Goal: Task Accomplishment & Management: Manage account settings

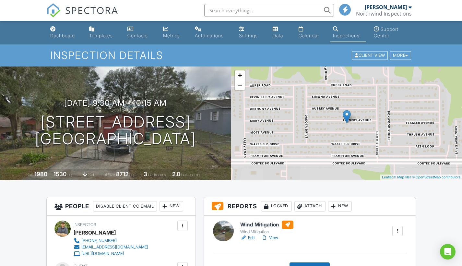
click at [253, 238] on link "Edit" at bounding box center [247, 238] width 15 height 6
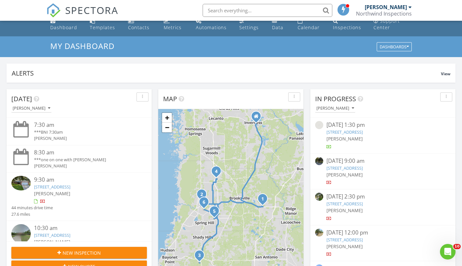
scroll to position [10, 0]
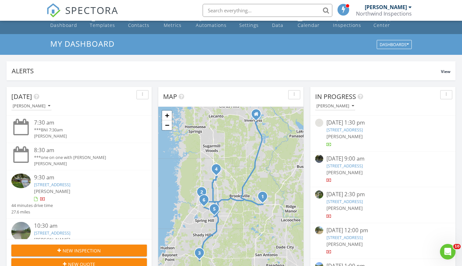
click at [70, 230] on link "10360 Desert Sparrow Ave, Spring Hill, FL 34613" at bounding box center [52, 233] width 36 height 6
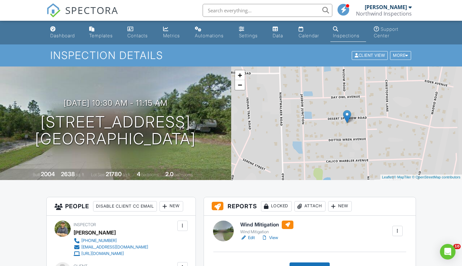
click at [254, 237] on link "Edit" at bounding box center [247, 238] width 15 height 6
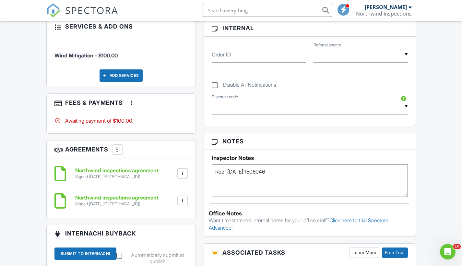
scroll to position [315, 0]
drag, startPoint x: 272, startPoint y: 171, endPoint x: 251, endPoint y: 169, distance: 20.9
click at [251, 169] on textarea "Roof 7/1/2025 1506046" at bounding box center [310, 180] width 196 height 32
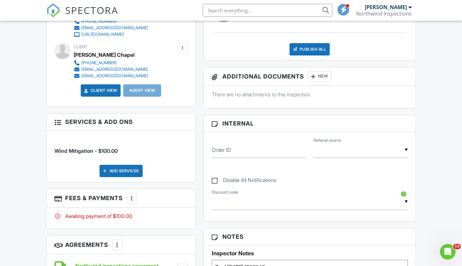
scroll to position [211, 0]
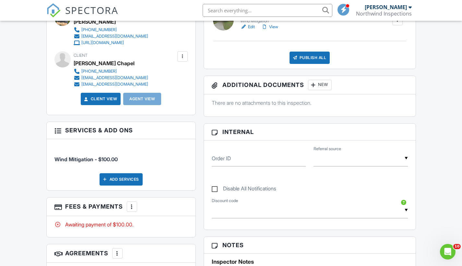
click at [252, 26] on link "Edit" at bounding box center [247, 27] width 15 height 6
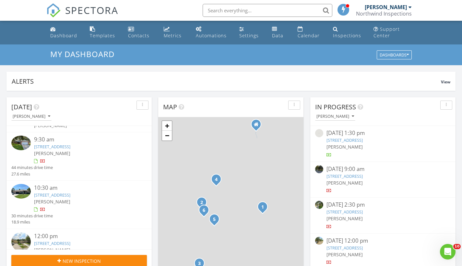
scroll to position [50, 0]
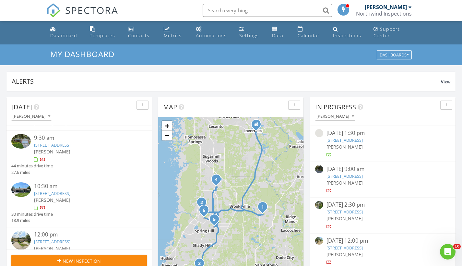
click at [70, 192] on link "10360 Desert Sparrow Ave, Spring Hill, FL 34613" at bounding box center [52, 193] width 36 height 6
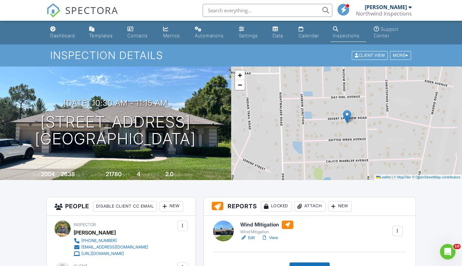
click at [253, 236] on link "Edit" at bounding box center [247, 238] width 15 height 6
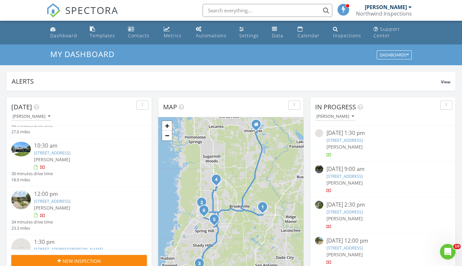
scroll to position [95, 0]
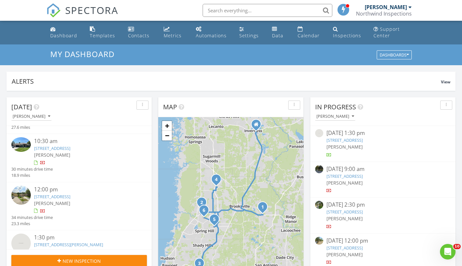
click at [70, 194] on link "10833 Tree Cactus Loop, Land O' Lakes, FL 34638" at bounding box center [52, 197] width 36 height 6
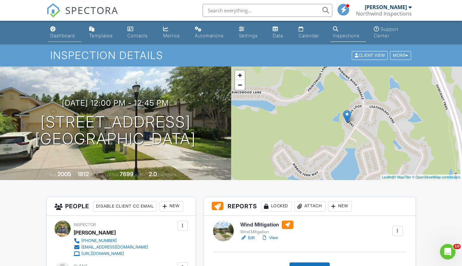
click at [64, 33] on div "Dashboard" at bounding box center [62, 36] width 25 height 6
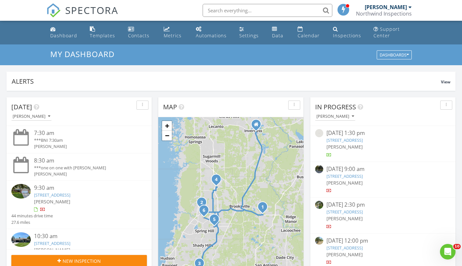
click at [70, 241] on link "10360 Desert Sparrow Ave, Spring Hill, FL 34613" at bounding box center [52, 243] width 36 height 6
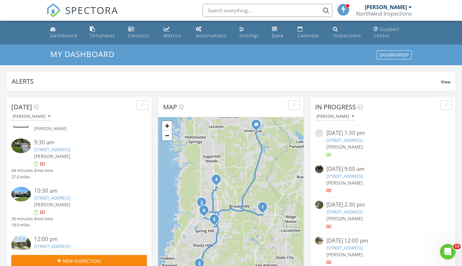
scroll to position [45, 0]
click at [70, 195] on link "10360 Desert Sparrow Ave, Spring Hill, FL 34613" at bounding box center [52, 198] width 36 height 6
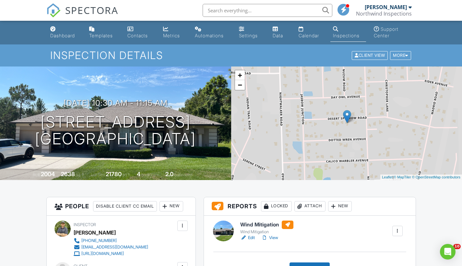
click at [397, 231] on div at bounding box center [397, 231] width 6 height 6
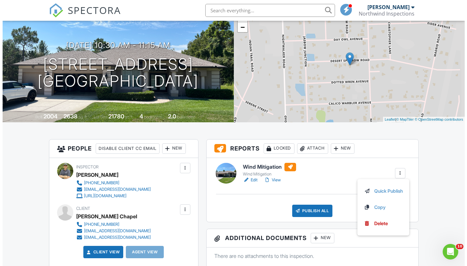
scroll to position [63, 0]
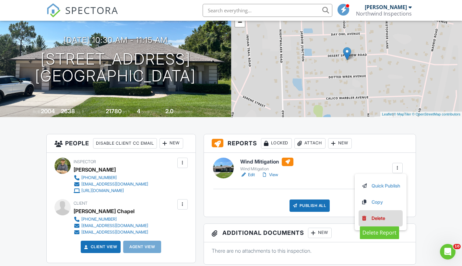
click at [377, 218] on div "Delete" at bounding box center [379, 218] width 14 height 7
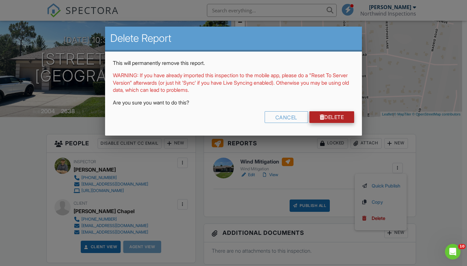
click at [330, 115] on link "Delete" at bounding box center [331, 117] width 45 height 12
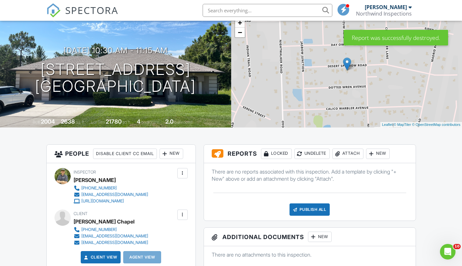
click at [378, 154] on div "New" at bounding box center [378, 154] width 24 height 10
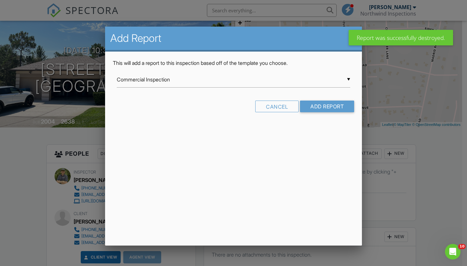
click at [215, 79] on div "▼ Commercial Inspection Commercial Inspection InterNACHI Commercial Template Se…" at bounding box center [234, 80] width 234 height 16
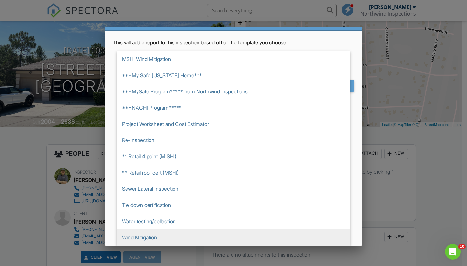
scroll to position [20, 0]
click at [162, 235] on span "Wind Mitigation" at bounding box center [234, 237] width 234 height 16
type input "Wind Mitigation"
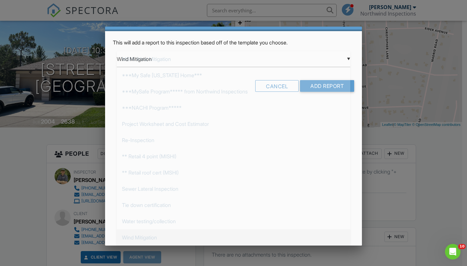
scroll to position [0, 0]
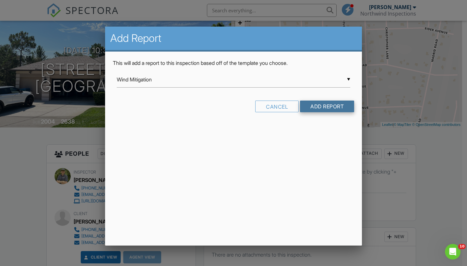
click at [327, 107] on input "Add Report" at bounding box center [327, 107] width 54 height 12
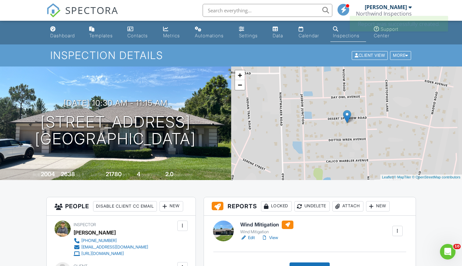
click at [253, 238] on link "Edit" at bounding box center [247, 238] width 15 height 6
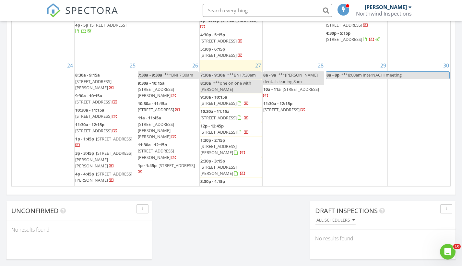
scroll to position [341, 0]
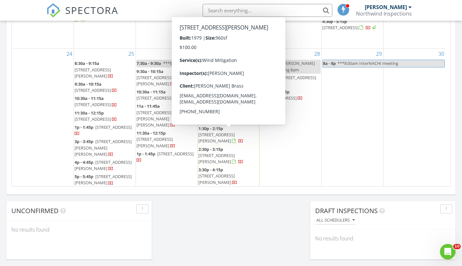
click at [221, 136] on span "[STREET_ADDRESS][PERSON_NAME]" at bounding box center [217, 138] width 36 height 12
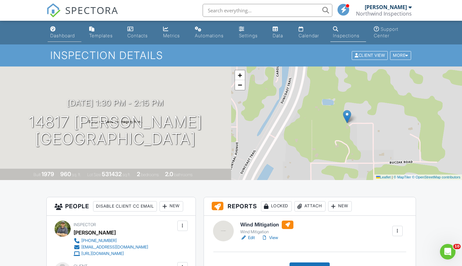
click at [65, 37] on div "Dashboard" at bounding box center [62, 36] width 25 height 6
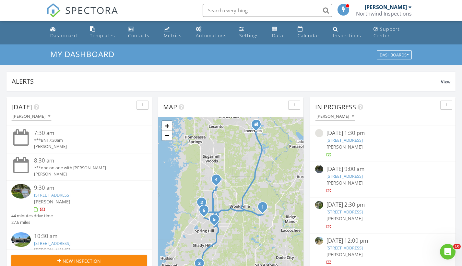
click at [70, 242] on link "10360 Desert Sparrow Ave, Spring Hill, FL 34613" at bounding box center [52, 243] width 36 height 6
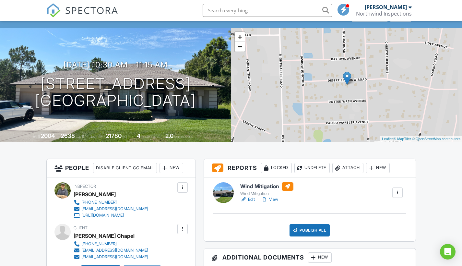
scroll to position [39, 0]
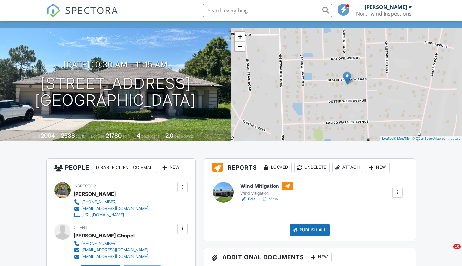
click at [251, 199] on link "Edit" at bounding box center [247, 199] width 15 height 6
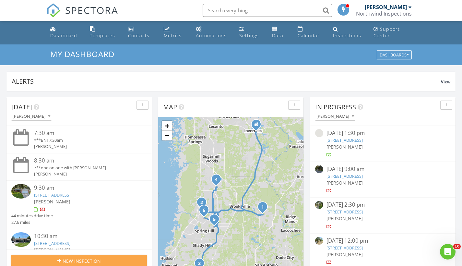
click at [75, 259] on span "New Inspection" at bounding box center [82, 261] width 38 height 7
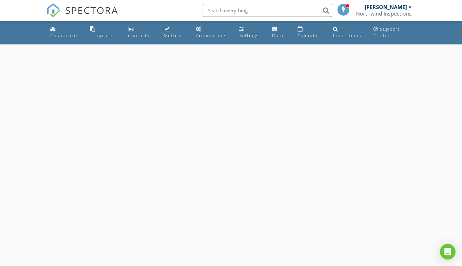
select select "7"
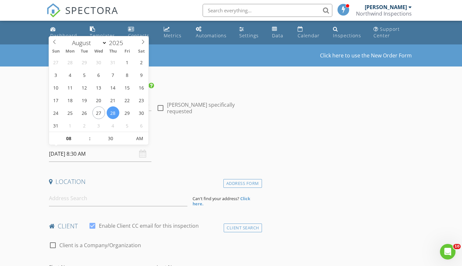
click at [63, 155] on input "08/28/2025 8:30 AM" at bounding box center [100, 154] width 103 height 16
type input "08/27/2025 8:30 AM"
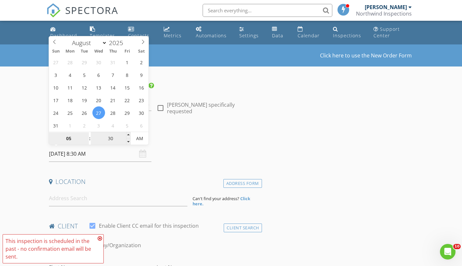
type input "05"
type input "08/27/2025 5:30 AM"
click at [113, 139] on input "30" at bounding box center [111, 138] width 40 height 13
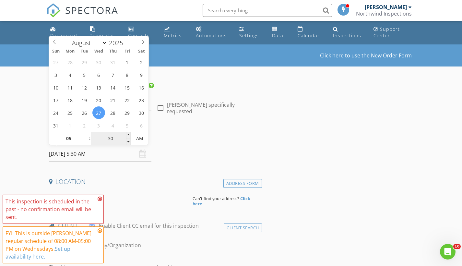
type input "3"
type input "00"
type input "08/27/2025 5:00 AM"
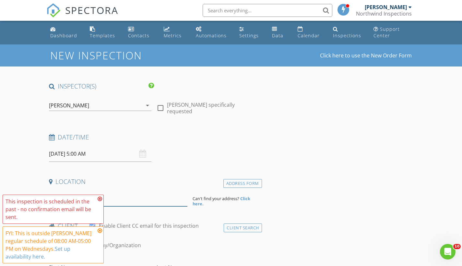
click at [125, 196] on input at bounding box center [118, 198] width 139 height 16
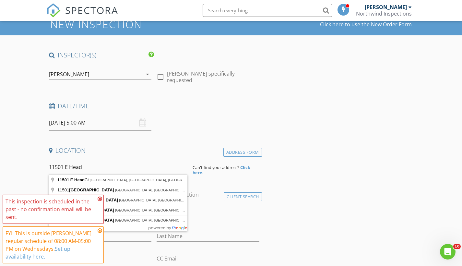
scroll to position [32, 0]
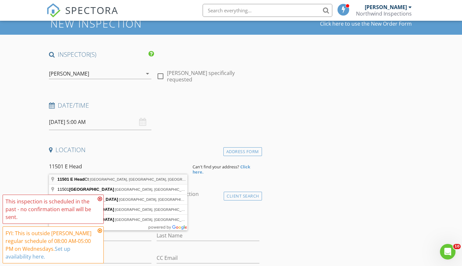
type input "11501 E Head Ct, Floral City, FL, USA"
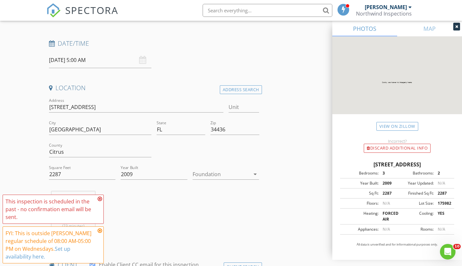
scroll to position [94, 0]
click at [96, 60] on input "08/27/2025 5:00 AM" at bounding box center [100, 60] width 103 height 16
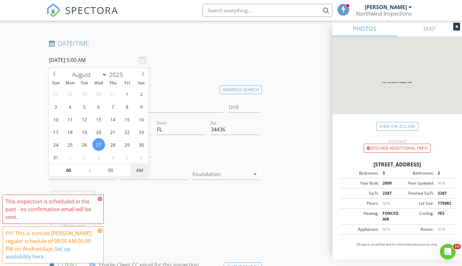
type input "[DATE] 5:00 PM"
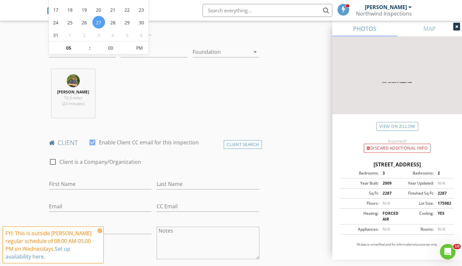
scroll to position [222, 0]
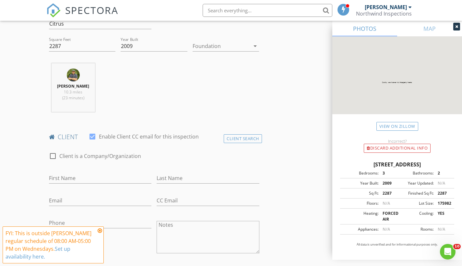
click at [82, 169] on div "First Name" at bounding box center [100, 179] width 103 height 21
type input "[PERSON_NAME]"
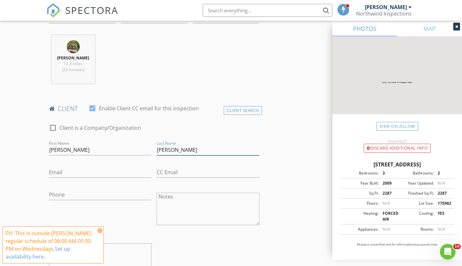
scroll to position [256, 0]
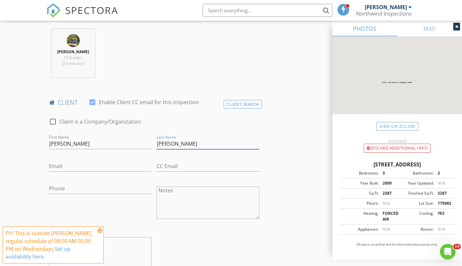
type input "[PERSON_NAME]"
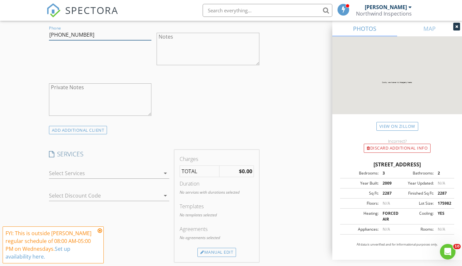
scroll to position [413, 0]
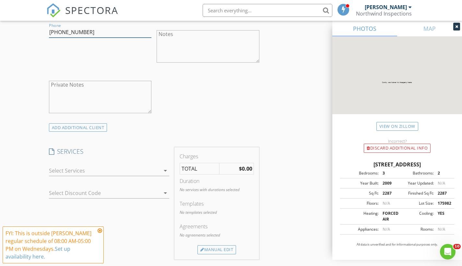
type input "[PHONE_NUMBER]"
click at [67, 169] on div at bounding box center [105, 170] width 112 height 10
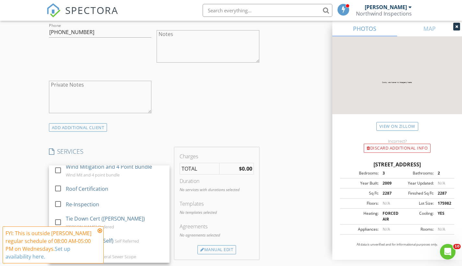
scroll to position [216, 0]
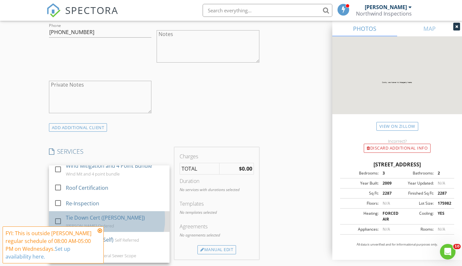
click at [83, 216] on div "Tie Down Cert (Hayman)" at bounding box center [105, 218] width 79 height 8
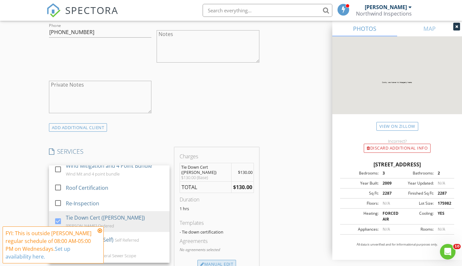
click at [220, 260] on div "Manual Edit" at bounding box center [217, 264] width 39 height 9
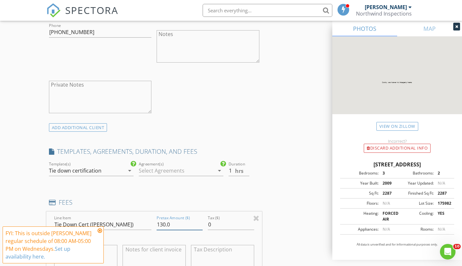
click at [163, 224] on input "130.0" at bounding box center [180, 224] width 46 height 11
type input "150.0"
click at [292, 211] on div "INSPECTOR(S) check_box Carl Marcotte PRIMARY Carl Marcotte arrow_drop_down chec…" at bounding box center [231, 261] width 370 height 1185
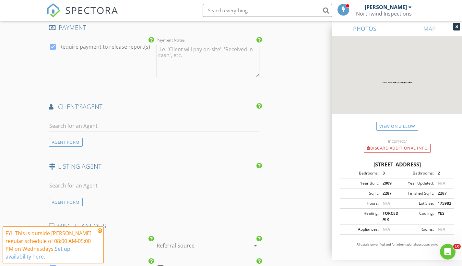
scroll to position [787, 0]
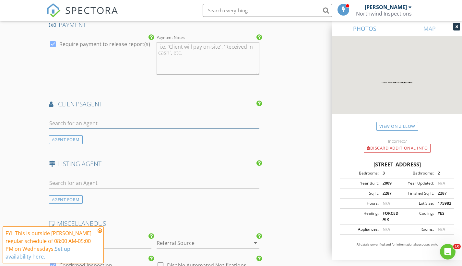
click at [74, 119] on input "text" at bounding box center [154, 123] width 211 height 11
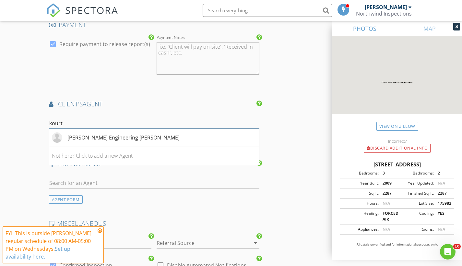
type input "court"
drag, startPoint x: 74, startPoint y: 119, endPoint x: 94, endPoint y: 133, distance: 23.6
click at [94, 134] on div "Hayman Engineering Kourtney Rowell" at bounding box center [123, 138] width 112 height 8
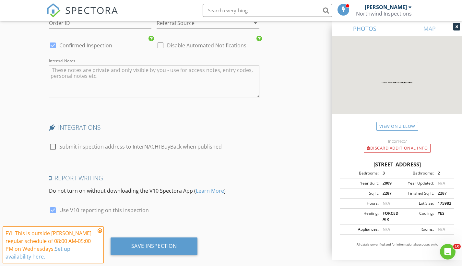
scroll to position [1161, 0]
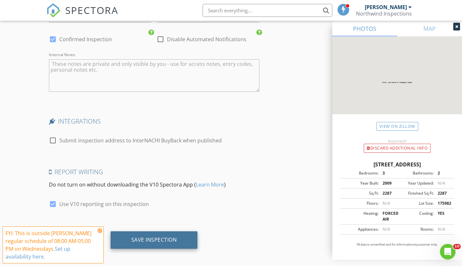
click at [168, 236] on div "Save Inspection" at bounding box center [154, 239] width 46 height 6
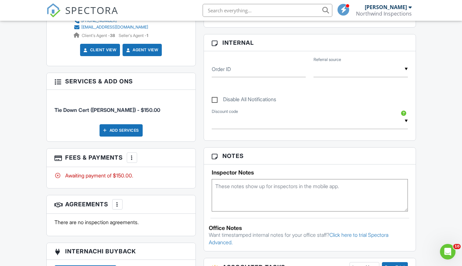
scroll to position [346, 0]
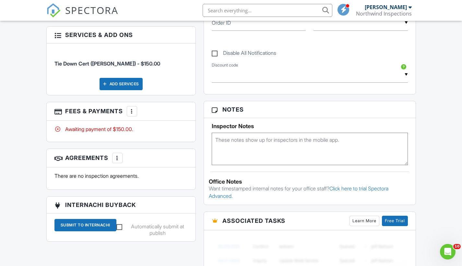
click at [230, 148] on textarea at bounding box center [310, 149] width 196 height 32
type textarea "Call w/ETA"
click at [427, 198] on div "Dashboard Templates Contacts Metrics Automations Settings Data Calendar Inspect…" at bounding box center [231, 90] width 462 height 832
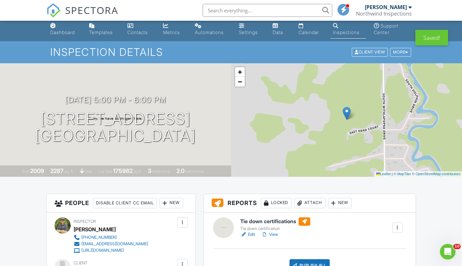
scroll to position [0, 0]
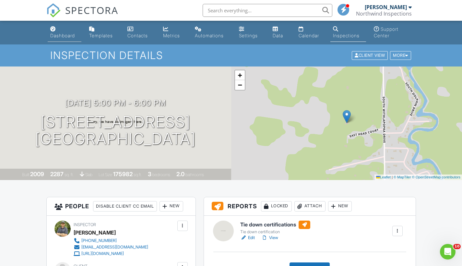
click at [65, 36] on div "Dashboard" at bounding box center [62, 36] width 25 height 6
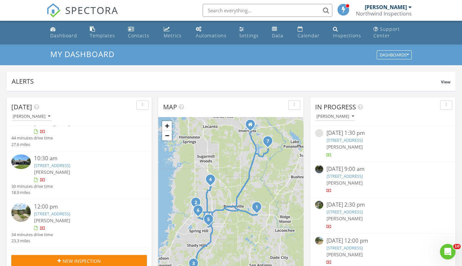
scroll to position [91, 0]
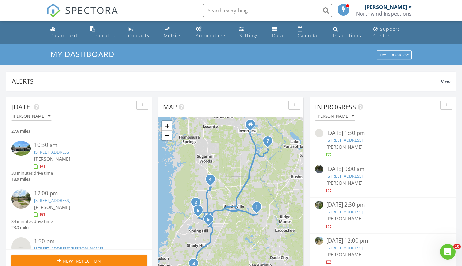
click at [67, 198] on link "10833 Tree Cactus Loop, Land O' Lakes, FL 34638" at bounding box center [52, 201] width 36 height 6
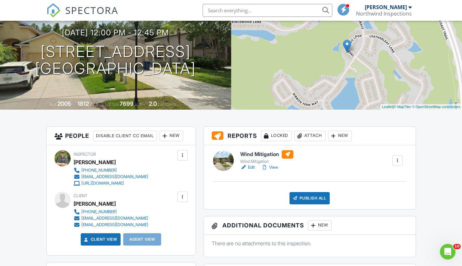
click at [252, 167] on link "Edit" at bounding box center [247, 167] width 15 height 6
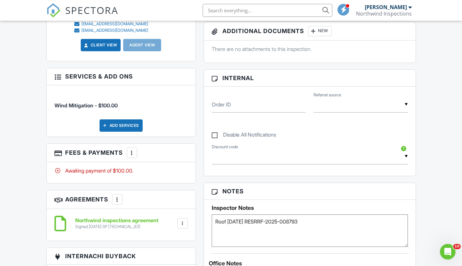
scroll to position [265, 0]
drag, startPoint x: 315, startPoint y: 222, endPoint x: 259, endPoint y: 222, distance: 56.1
click at [259, 222] on textarea "Roof 07/29/2025 RESRRF-2025-008793" at bounding box center [310, 230] width 196 height 32
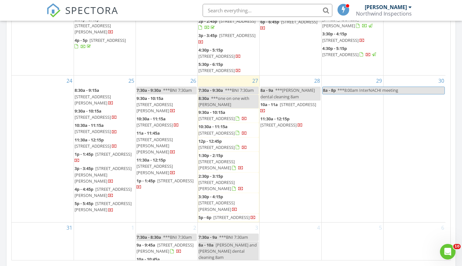
scroll to position [341, 0]
click at [223, 162] on span "14817 Buczak Rd, Brooksville 34614" at bounding box center [217, 165] width 36 height 12
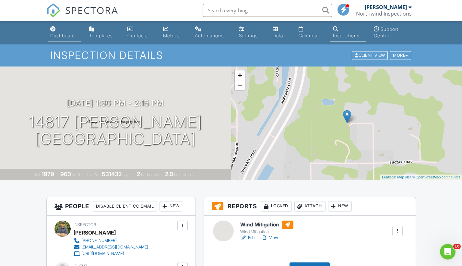
click at [62, 36] on div "Dashboard" at bounding box center [62, 36] width 25 height 6
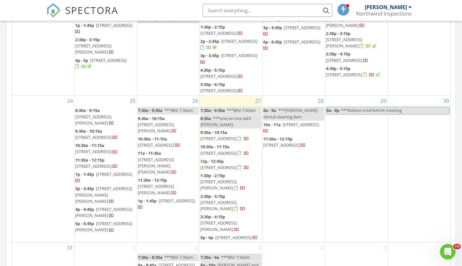
scroll to position [378, 0]
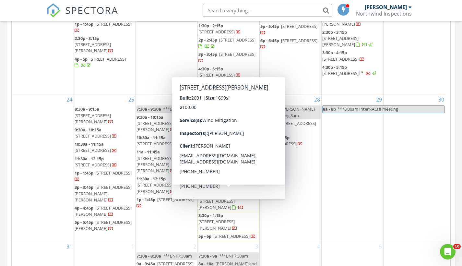
click at [231, 198] on span "[STREET_ADDRESS][PERSON_NAME]" at bounding box center [217, 204] width 36 height 12
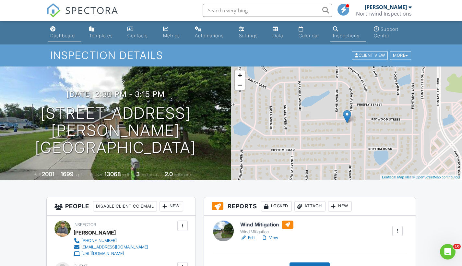
click at [67, 37] on div "Dashboard" at bounding box center [62, 36] width 25 height 6
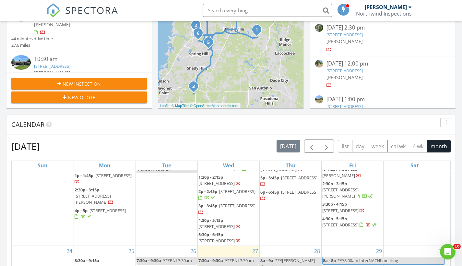
scroll to position [163, 0]
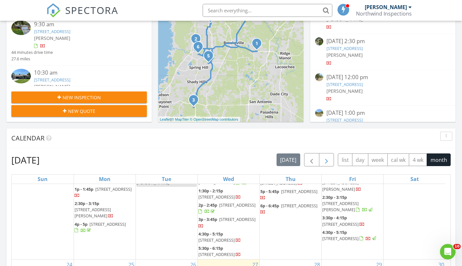
click at [331, 158] on button "button" at bounding box center [326, 159] width 15 height 13
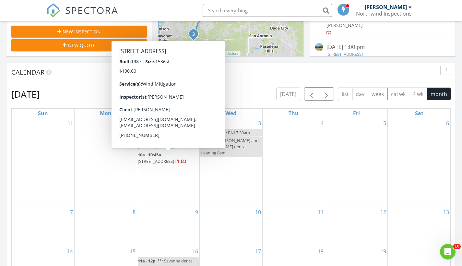
scroll to position [221, 0]
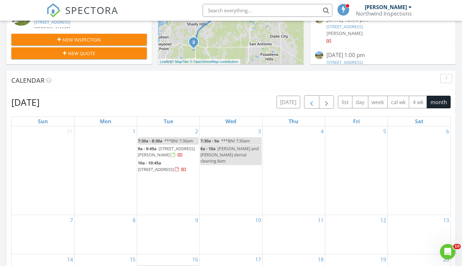
click at [308, 101] on span "button" at bounding box center [312, 102] width 8 height 8
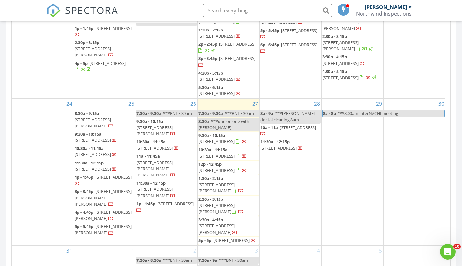
scroll to position [333, 0]
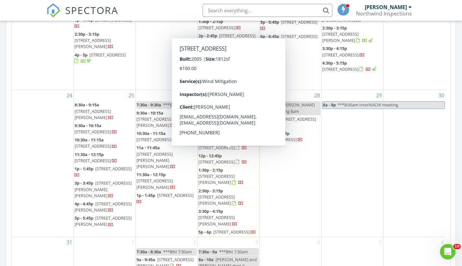
click at [226, 159] on span "[STREET_ADDRESS]" at bounding box center [217, 162] width 36 height 6
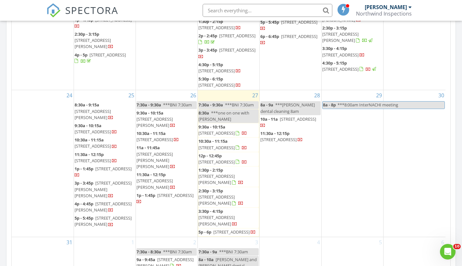
click at [224, 194] on span "14090 Oleta St, Spring Hill 34609" at bounding box center [217, 200] width 36 height 12
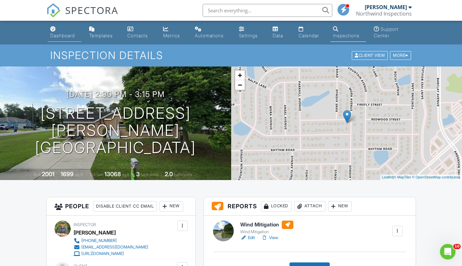
click at [62, 36] on div "Dashboard" at bounding box center [62, 36] width 25 height 6
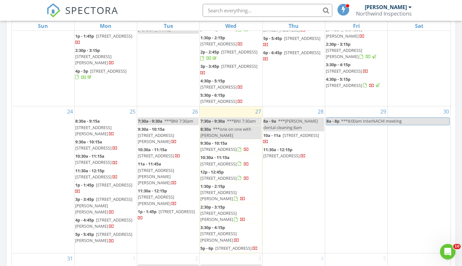
scroll to position [322, 0]
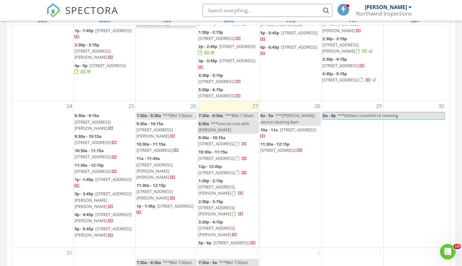
click at [230, 187] on span "14817 Buczak Rd, Brooksville 34614" at bounding box center [217, 190] width 36 height 12
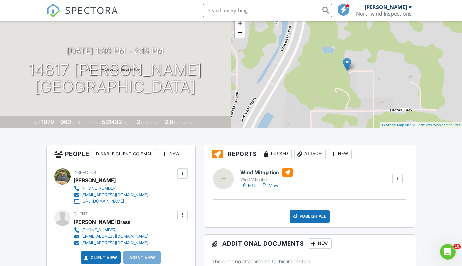
scroll to position [62, 0]
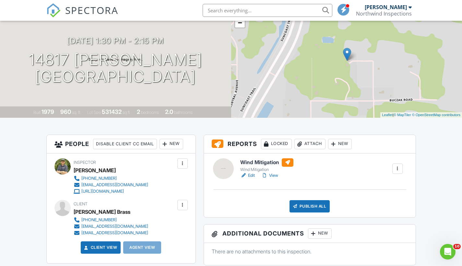
click at [252, 175] on link "Edit" at bounding box center [247, 175] width 15 height 6
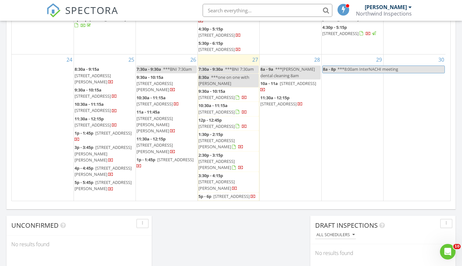
scroll to position [352, 0]
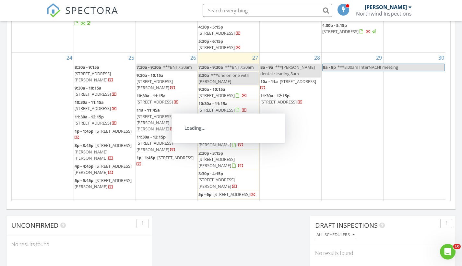
click at [220, 135] on span "1:30p - 2:15p" at bounding box center [211, 132] width 25 height 6
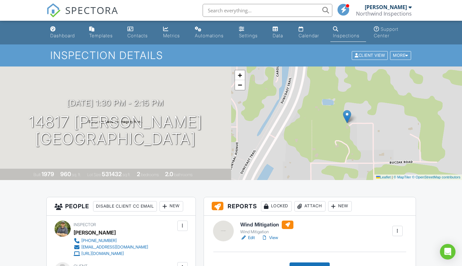
click at [253, 236] on link "Edit" at bounding box center [247, 238] width 15 height 6
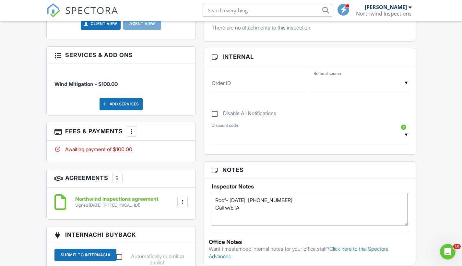
drag, startPoint x: 282, startPoint y: 200, endPoint x: 262, endPoint y: 199, distance: 19.8
click at [262, 199] on textarea "Roof- [DATE]. [PHONE_NUMBER] Call w/ETA" at bounding box center [310, 209] width 196 height 32
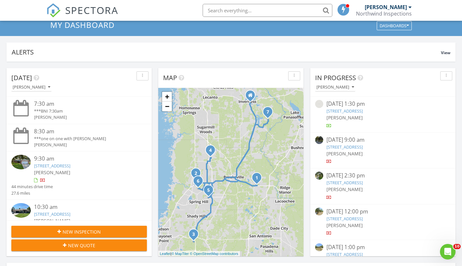
scroll to position [13, 0]
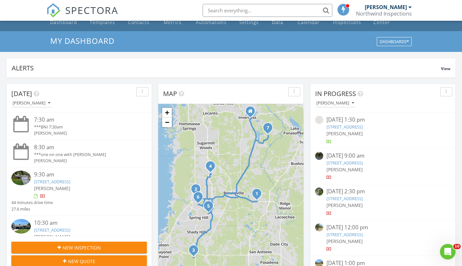
click at [220, 10] on input "text" at bounding box center [268, 10] width 130 height 13
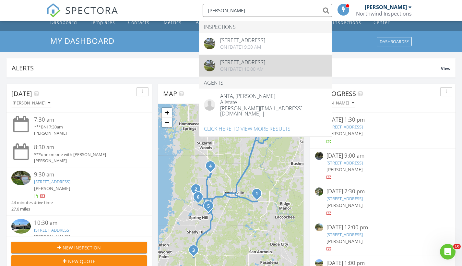
type input "Rivera"
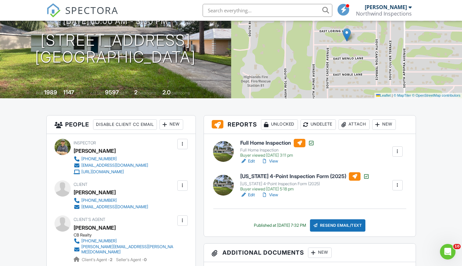
click at [274, 195] on link "View" at bounding box center [269, 195] width 17 height 6
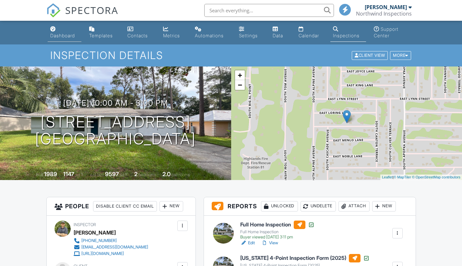
scroll to position [0, 0]
click at [64, 37] on div "Dashboard" at bounding box center [62, 36] width 25 height 6
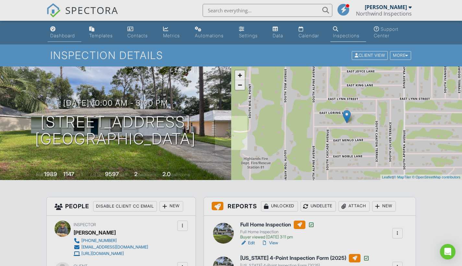
scroll to position [0, 0]
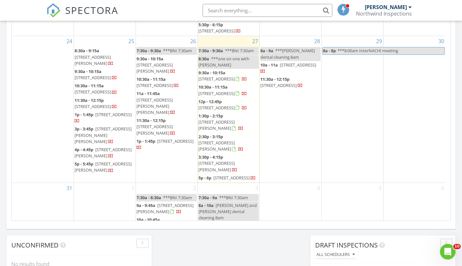
scroll to position [361, 0]
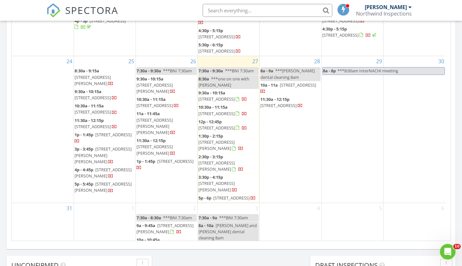
click at [224, 160] on span "14090 Oleta St, Spring Hill 34609" at bounding box center [217, 166] width 36 height 12
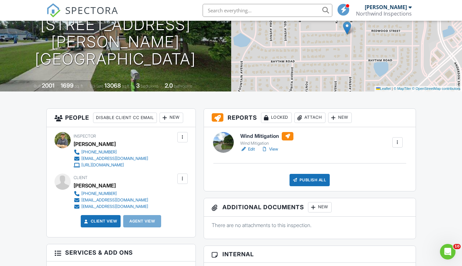
click at [251, 149] on link "Edit" at bounding box center [247, 149] width 15 height 6
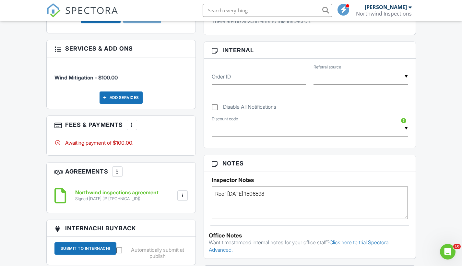
drag, startPoint x: 277, startPoint y: 193, endPoint x: 256, endPoint y: 193, distance: 21.1
click at [256, 193] on textarea "Roof 07/11/2025 1506598" at bounding box center [310, 203] width 196 height 32
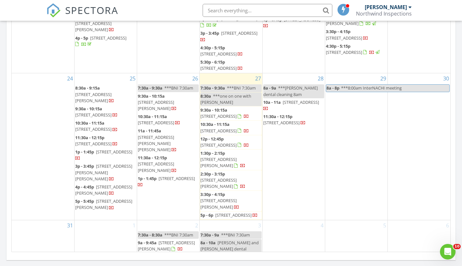
scroll to position [355, 0]
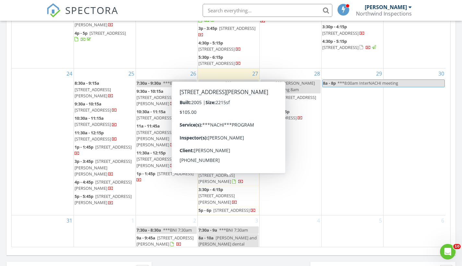
click at [226, 193] on span "5411 Elwood Rd, Spring Hill 34608" at bounding box center [217, 199] width 36 height 12
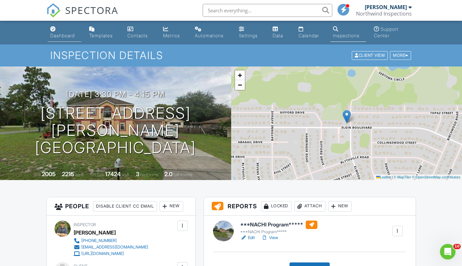
click at [69, 36] on div "Dashboard" at bounding box center [62, 36] width 25 height 6
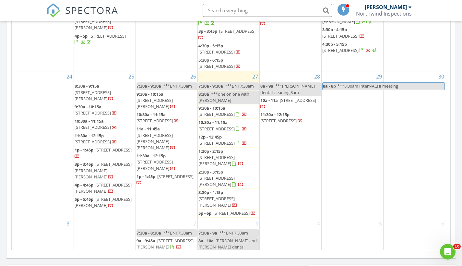
scroll to position [344, 0]
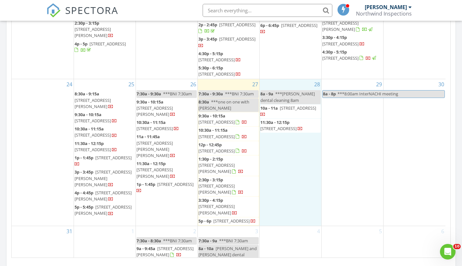
click at [291, 157] on div "28 8a - 9a ***Carl dental cleaning 8am 10a - 11a 5433 SW 55 Ln, Bushnell 33513 …" at bounding box center [291, 152] width 62 height 146
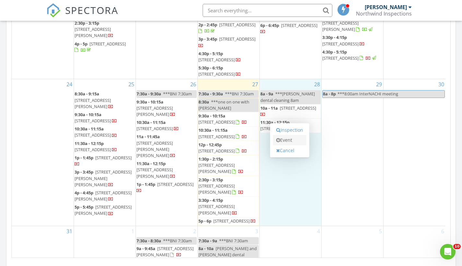
click at [290, 139] on link "Event" at bounding box center [289, 140] width 33 height 10
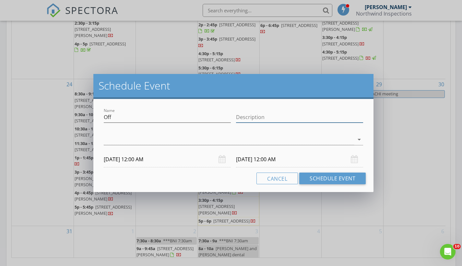
click at [274, 117] on input "Description" at bounding box center [299, 117] width 127 height 11
paste input "1510 North Toro Drive Inverness"
type input "1510 North Toro Drive Inverness"
drag, startPoint x: 113, startPoint y: 118, endPoint x: 59, endPoint y: 116, distance: 53.2
click at [59, 116] on div "Schedule Event Name Off Description 1510 North Toro Drive Inverness check_box_o…" at bounding box center [231, 133] width 462 height 266
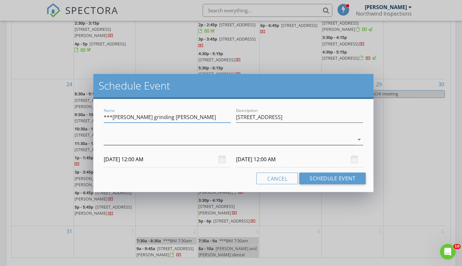
type input "***[PERSON_NAME] grinding [PERSON_NAME]"
click at [119, 141] on div at bounding box center [229, 139] width 250 height 11
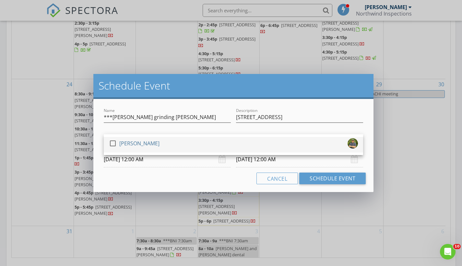
click at [120, 147] on div "[PERSON_NAME]" at bounding box center [139, 143] width 40 height 10
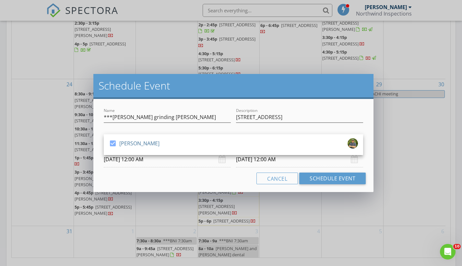
click at [138, 164] on input "08/28/2025 12:00 AM" at bounding box center [167, 159] width 127 height 16
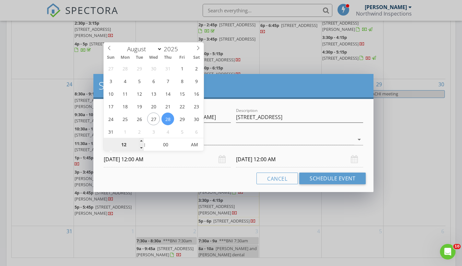
click at [128, 145] on input "12" at bounding box center [124, 145] width 40 height 13
drag, startPoint x: 128, startPoint y: 145, endPoint x: 120, endPoint y: 145, distance: 8.4
click at [120, 145] on input "12" at bounding box center [124, 145] width 40 height 13
type input "02"
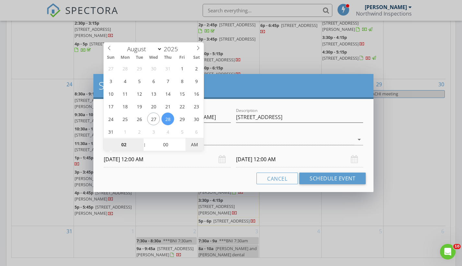
type input "08/28/2025 2:00 PM"
type input "08/29/2025 2:00 PM"
type input "02"
click at [283, 158] on input "08/29/2025 2:00 PM" at bounding box center [299, 159] width 127 height 16
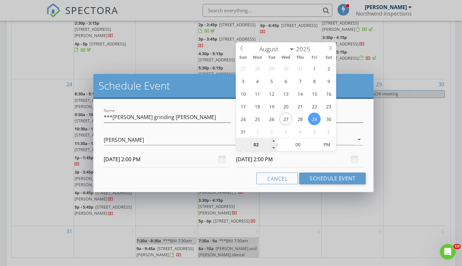
click at [260, 145] on input "02" at bounding box center [256, 145] width 40 height 13
type input "03"
type input "08/28/2025 3:00 PM"
type input "03"
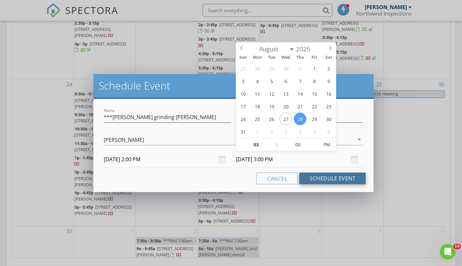
click at [313, 178] on button "Schedule Event" at bounding box center [332, 179] width 66 height 12
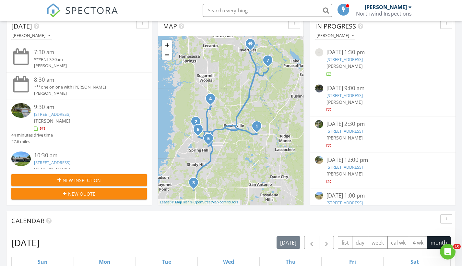
scroll to position [82, 0]
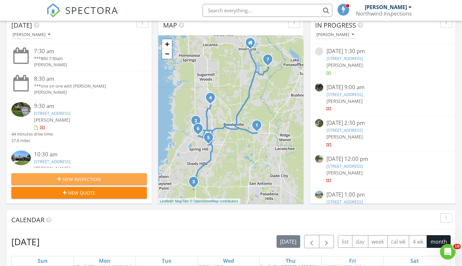
click at [64, 182] on span "New Inspection" at bounding box center [82, 179] width 38 height 7
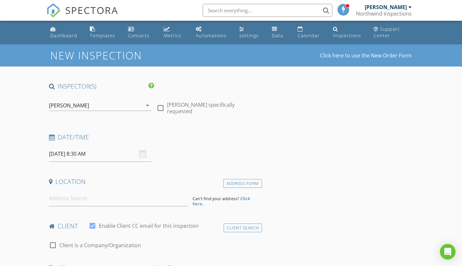
select select "7"
click at [74, 155] on input "08/28/2025 8:30 AM" at bounding box center [100, 154] width 103 height 16
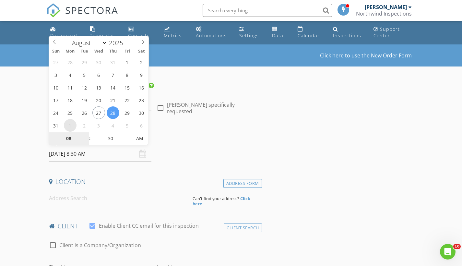
type input "09/01/2025 8:30 AM"
select select "8"
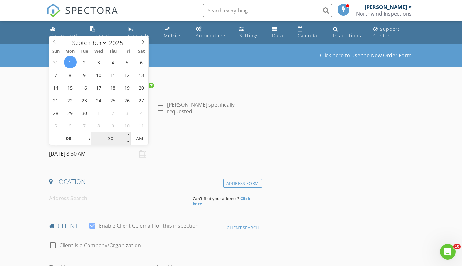
click at [113, 136] on input "30" at bounding box center [111, 138] width 40 height 13
drag, startPoint x: 114, startPoint y: 137, endPoint x: 104, endPoint y: 137, distance: 9.1
click at [105, 137] on input "30" at bounding box center [111, 138] width 40 height 13
type input "00"
type input "09/01/2025 8:00 AM"
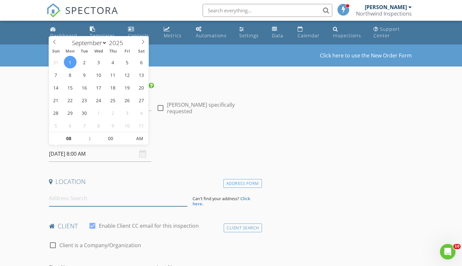
click at [87, 199] on input at bounding box center [118, 198] width 139 height 16
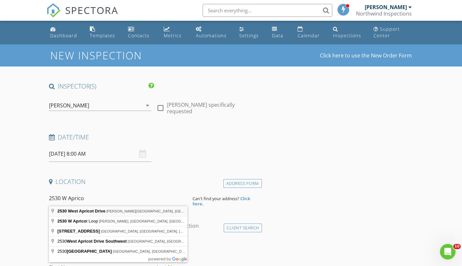
type input "2530 West Apricot Drive, Beverly Hills, FL, USA"
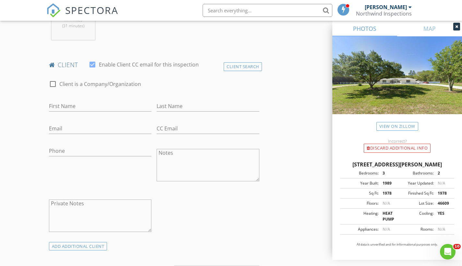
scroll to position [294, 0]
type input "Harold"
type input "Roberts"
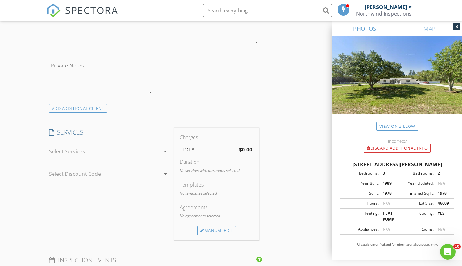
scroll to position [447, 0]
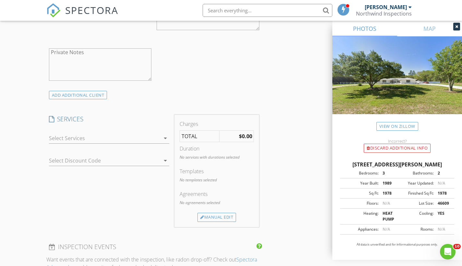
type input "512-818-7960"
click at [160, 136] on div "arrow_drop_down" at bounding box center [164, 138] width 9 height 8
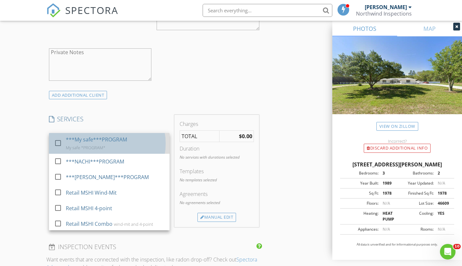
click at [124, 141] on div "***My safe***PROGRAM" at bounding box center [96, 140] width 61 height 8
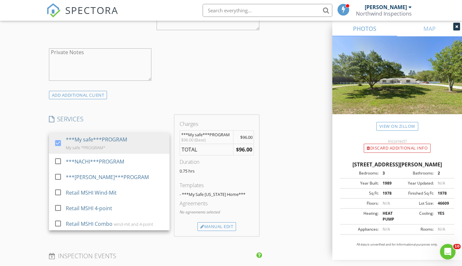
click at [288, 187] on div "INSPECTOR(S) check_box Carl Marcotte PRIMARY Carl Marcotte arrow_drop_down chec…" at bounding box center [231, 197] width 370 height 1125
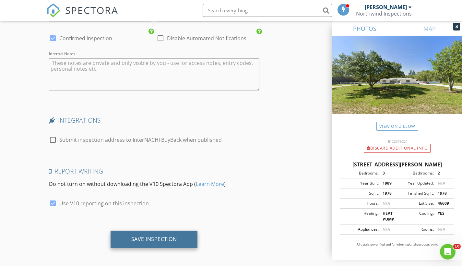
scroll to position [954, 0]
click at [139, 236] on div "Save Inspection" at bounding box center [154, 239] width 46 height 6
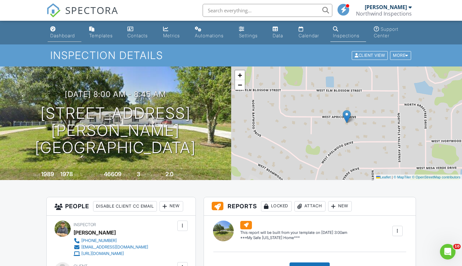
click at [62, 36] on div "Dashboard" at bounding box center [62, 36] width 25 height 6
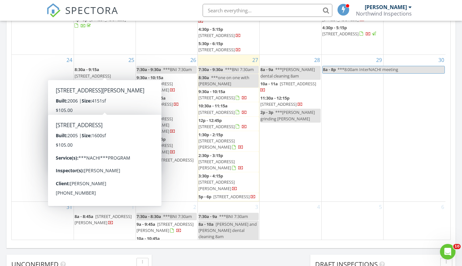
scroll to position [388, 0]
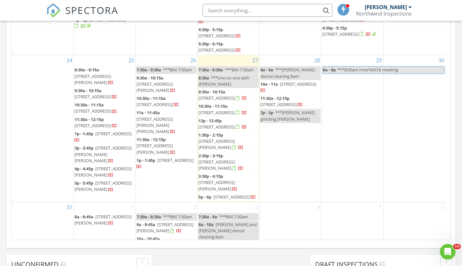
click at [361, 211] on div "5" at bounding box center [353, 226] width 62 height 48
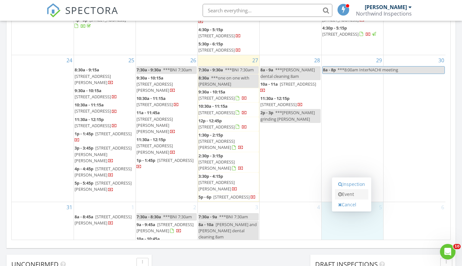
click at [356, 197] on link "Event" at bounding box center [351, 194] width 33 height 10
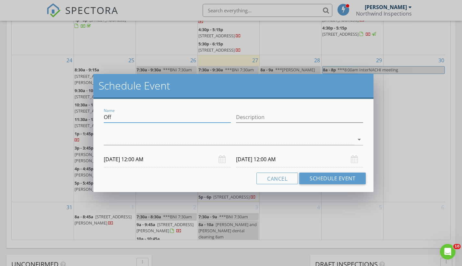
drag, startPoint x: 113, startPoint y: 118, endPoint x: 89, endPoint y: 117, distance: 24.0
click at [89, 117] on div "Schedule Event Name Off Description arrow_drop_down 09/05/2025 12:00 AM 09/06/2…" at bounding box center [231, 133] width 462 height 266
type input "***Lawn mowing Walter Cancel"
click at [254, 120] on input "Description" at bounding box center [299, 117] width 127 height 11
type input "8714 East Sweetwater Dr., Inverness"
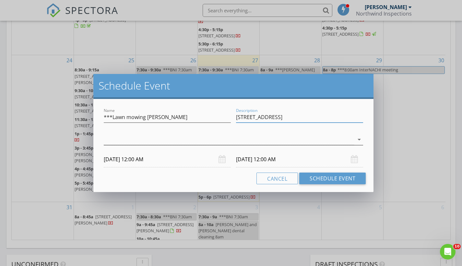
click at [248, 135] on div at bounding box center [229, 139] width 250 height 11
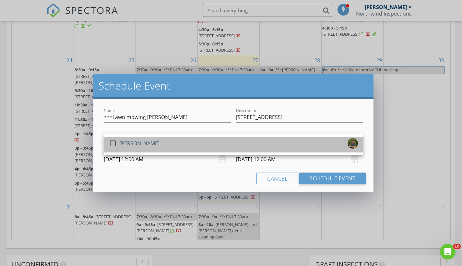
click at [240, 144] on div "check_box_outline_blank Carl Marcotte" at bounding box center [233, 144] width 249 height 13
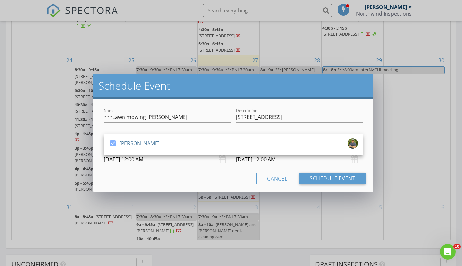
click at [159, 163] on input "09/05/2025 12:00 AM" at bounding box center [167, 159] width 127 height 16
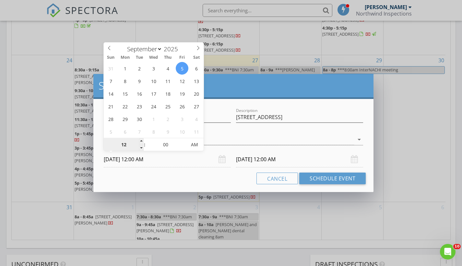
click at [127, 148] on input "12" at bounding box center [124, 145] width 40 height 13
type input "04"
type input "09/05/2025 4:00 PM"
type input "09/06/2025 4:00 PM"
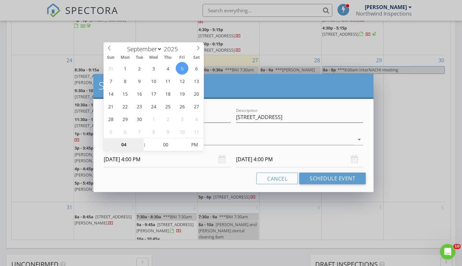
type input "04"
click at [284, 159] on input "09/06/2025 4:00 PM" at bounding box center [299, 159] width 127 height 16
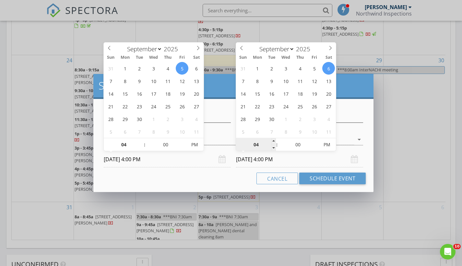
click at [261, 144] on input "04" at bounding box center [256, 145] width 40 height 13
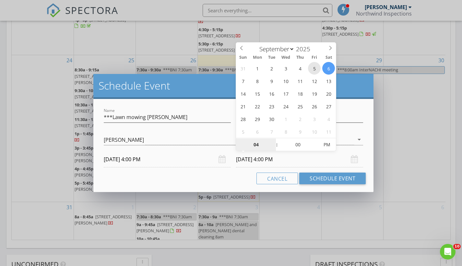
type input "09/05/2025 4:00 PM"
type input "06"
type input "09/05/2025 6:00 PM"
click at [227, 180] on div "Cancel Schedule Event" at bounding box center [233, 179] width 265 height 12
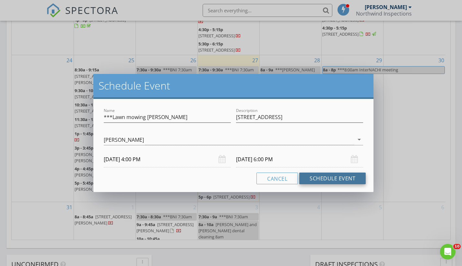
click at [319, 179] on button "Schedule Event" at bounding box center [332, 179] width 66 height 12
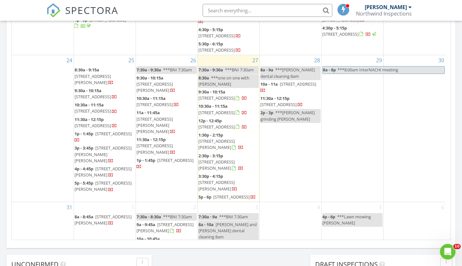
click at [352, 214] on div "4p - 6p ***Lawn mowing Walter Cancel" at bounding box center [352, 220] width 60 height 12
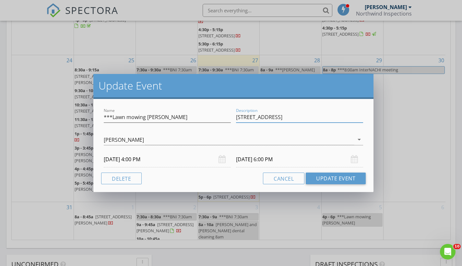
drag, startPoint x: 324, startPoint y: 117, endPoint x: 233, endPoint y: 112, distance: 91.3
click at [233, 112] on div "Name ***Lawn mowing Walter Cancel Description 8714 East Sweetwater Dr., Inverne…" at bounding box center [233, 118] width 265 height 22
click at [293, 180] on button "Cancel" at bounding box center [284, 179] width 42 height 12
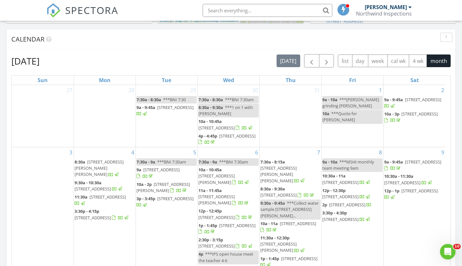
scroll to position [259, 0]
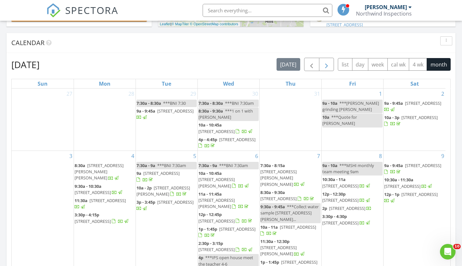
click at [324, 65] on span "button" at bounding box center [327, 65] width 8 height 8
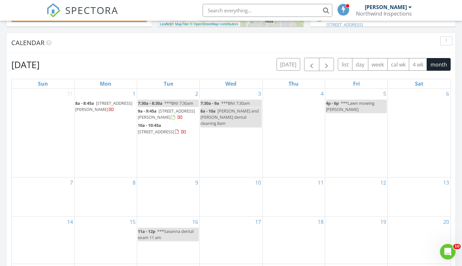
click at [352, 183] on div "12" at bounding box center [356, 196] width 62 height 39
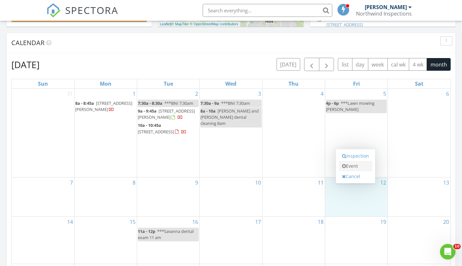
click at [354, 168] on link "Event" at bounding box center [355, 166] width 33 height 10
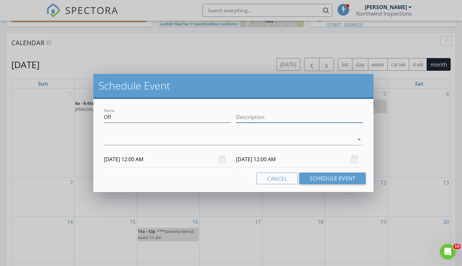
click at [247, 117] on input "Description" at bounding box center [299, 117] width 127 height 11
paste input "8714 East Sweetwater Dr., Inverness"
type input "8714 East Sweetwater Dr., Inverness"
click at [127, 117] on input "Off" at bounding box center [167, 117] width 127 height 11
type input "O"
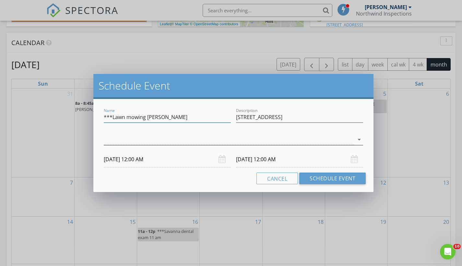
type input "***Lawn mowing Walter Cancel"
click at [157, 139] on div at bounding box center [229, 139] width 250 height 11
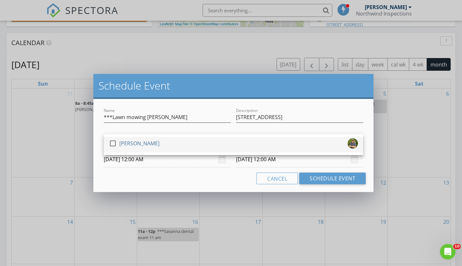
click at [157, 143] on div "check_box_outline_blank Carl Marcotte" at bounding box center [233, 144] width 249 height 13
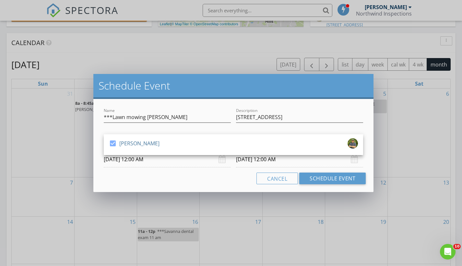
click at [146, 155] on input "09/12/2025 12:00 AM" at bounding box center [167, 159] width 127 height 16
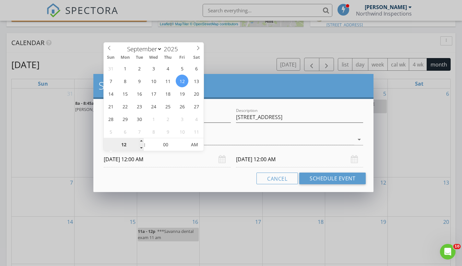
click at [127, 146] on input "12" at bounding box center [124, 145] width 40 height 13
drag, startPoint x: 127, startPoint y: 146, endPoint x: 103, endPoint y: 146, distance: 24.7
click at [103, 146] on body "SPECTORA Carl Marcotte Northwind Inspections Role: Inspector Dashboard New Insp…" at bounding box center [231, 200] width 462 height 919
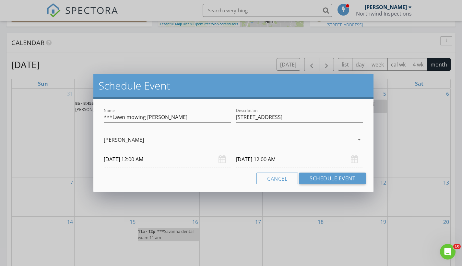
click at [133, 159] on input "09/12/2025 12:00 AM" at bounding box center [167, 159] width 127 height 16
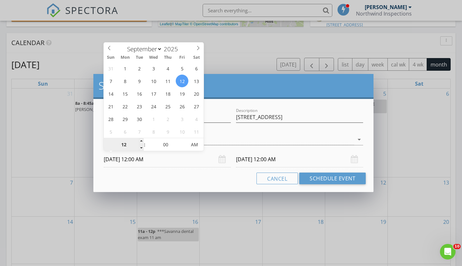
click at [127, 145] on input "12" at bounding box center [124, 145] width 40 height 13
drag, startPoint x: 127, startPoint y: 145, endPoint x: 122, endPoint y: 145, distance: 4.5
click at [123, 145] on input "12" at bounding box center [124, 145] width 40 height 13
type input "04"
type input "09/12/2025 4:00 PM"
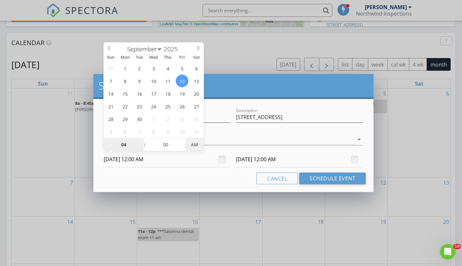
type input "09/13/2025 4:00 PM"
type input "04"
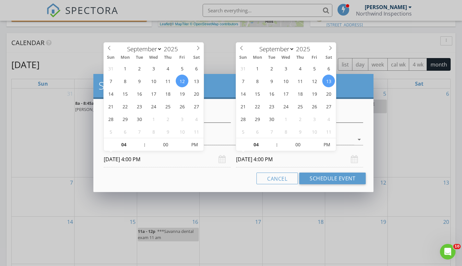
click at [262, 163] on input "09/13/2025 4:00 PM" at bounding box center [299, 159] width 127 height 16
type input "09/12/2025 4:00 PM"
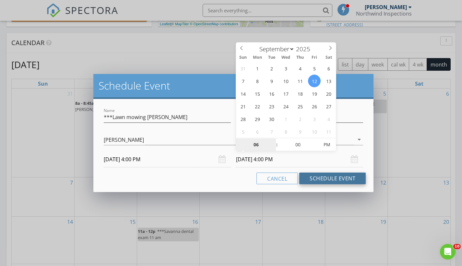
type input "06"
type input "09/12/2025 6:00 PM"
click at [318, 178] on button "Schedule Event" at bounding box center [332, 179] width 66 height 12
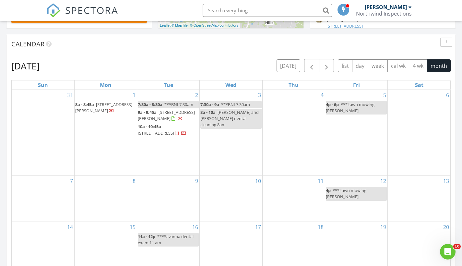
scroll to position [600, 472]
click at [314, 65] on span "button" at bounding box center [312, 66] width 8 height 8
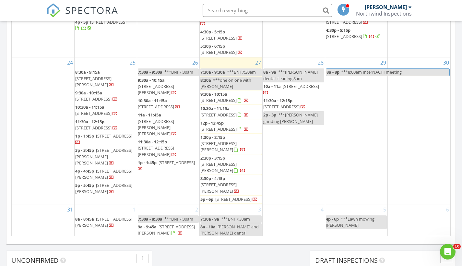
scroll to position [366, 0]
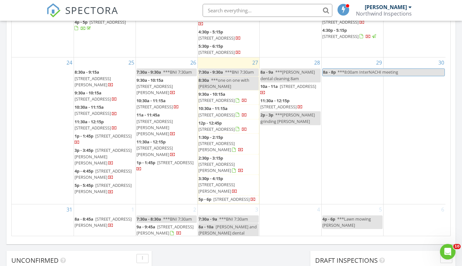
click at [223, 182] on span "[STREET_ADDRESS][PERSON_NAME]" at bounding box center [217, 188] width 36 height 12
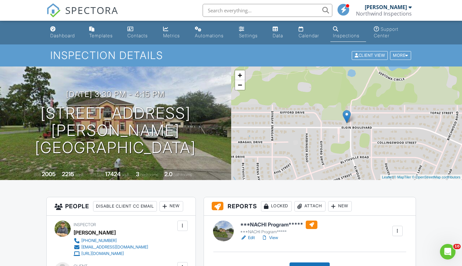
click at [253, 236] on link "Edit" at bounding box center [247, 238] width 15 height 6
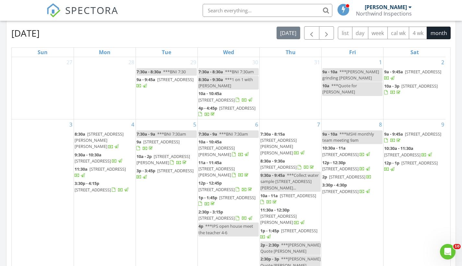
scroll to position [289, 0]
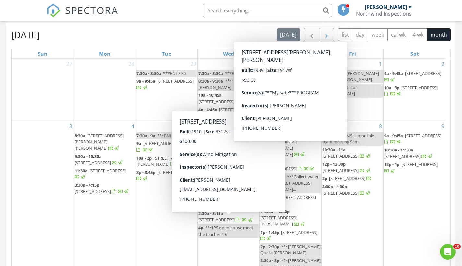
click at [327, 34] on span "button" at bounding box center [327, 35] width 8 height 8
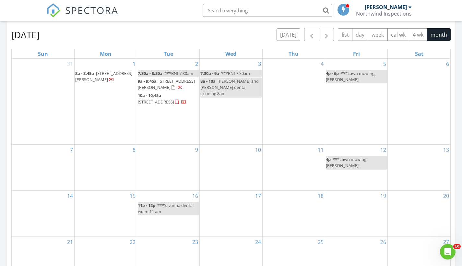
click at [352, 80] on span "***Lawn mowing [PERSON_NAME]" at bounding box center [350, 76] width 49 height 12
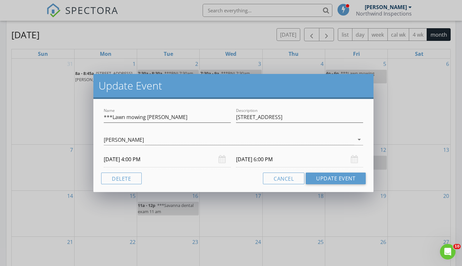
click at [142, 181] on div "Cancel Update Event" at bounding box center [233, 179] width 265 height 12
click at [122, 175] on button "Delete" at bounding box center [121, 179] width 41 height 12
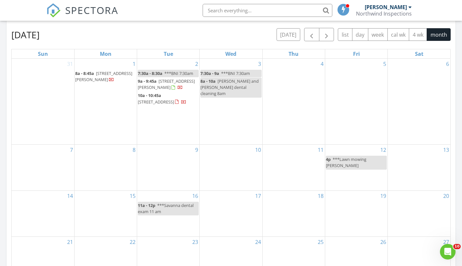
click at [350, 156] on span "***Lawn mowing [PERSON_NAME]" at bounding box center [346, 162] width 41 height 12
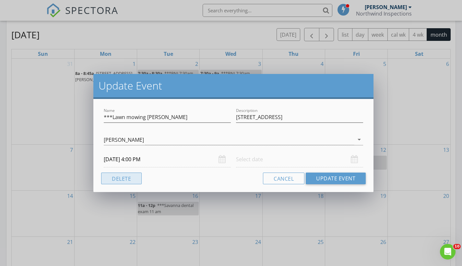
click at [132, 178] on button "Delete" at bounding box center [121, 179] width 41 height 12
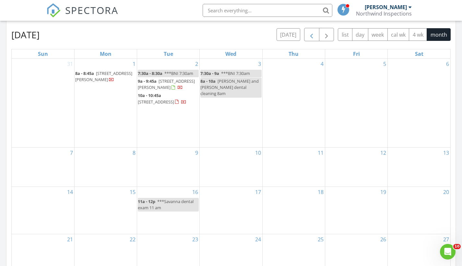
click at [313, 38] on span "button" at bounding box center [312, 35] width 8 height 8
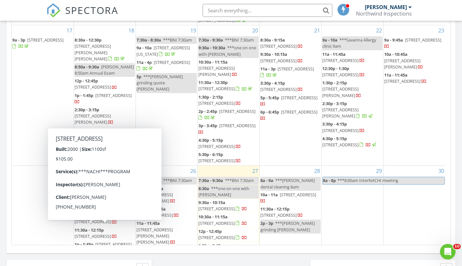
scroll to position [240, 0]
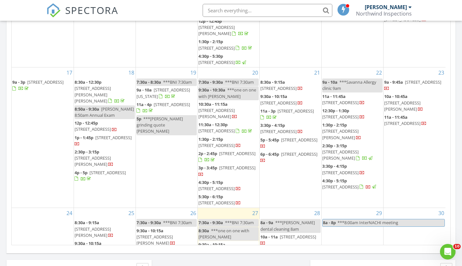
click at [223, 8] on input "text" at bounding box center [268, 10] width 130 height 13
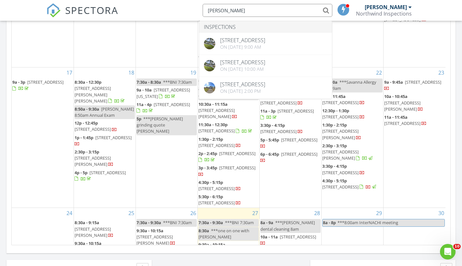
type input "[PERSON_NAME]"
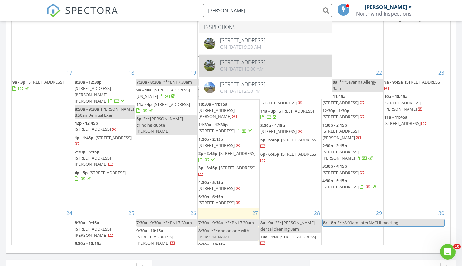
drag, startPoint x: 223, startPoint y: 8, endPoint x: 253, endPoint y: 68, distance: 67.0
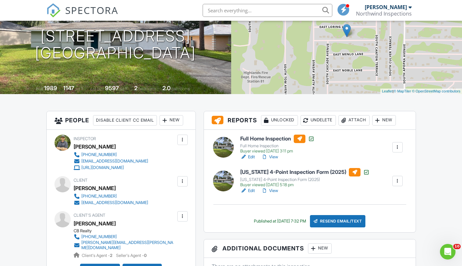
click at [273, 189] on link "View" at bounding box center [269, 190] width 17 height 6
click at [275, 156] on link "View" at bounding box center [269, 157] width 17 height 6
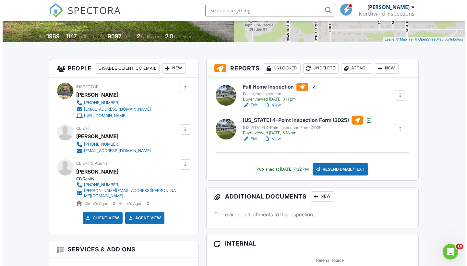
scroll to position [138, 0]
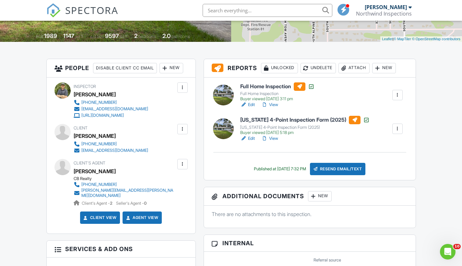
click at [397, 129] on div at bounding box center [397, 129] width 6 height 6
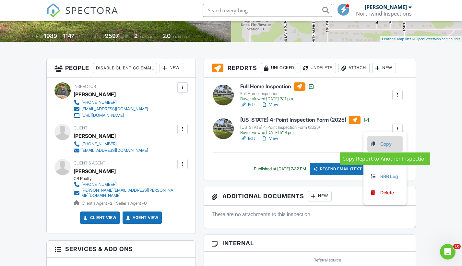
click at [385, 145] on link "Copy" at bounding box center [385, 143] width 30 height 7
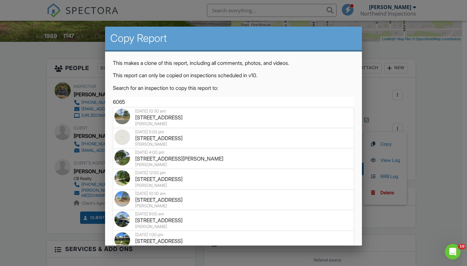
click at [310, 56] on div "This makes a clone of this report, including all comments, photos, and videos. …" at bounding box center [233, 94] width 257 height 85
click at [318, 41] on h2 "Copy Report" at bounding box center [233, 38] width 247 height 13
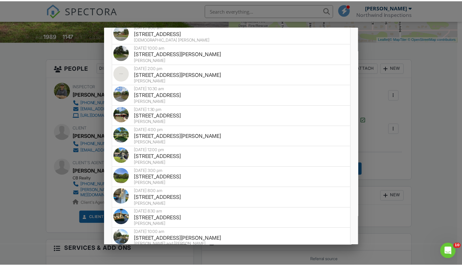
scroll to position [0, 0]
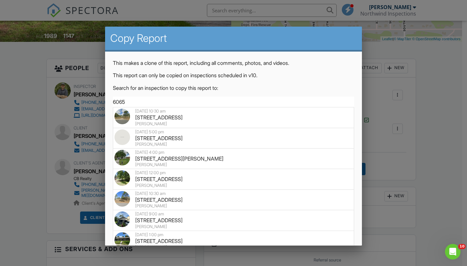
click at [132, 104] on input "6065" at bounding box center [233, 102] width 241 height 11
type input "6"
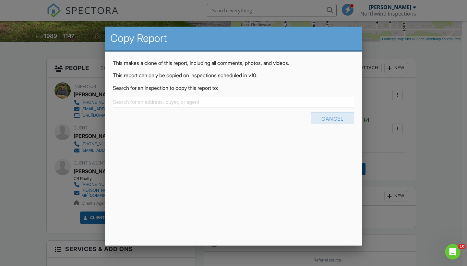
click at [342, 115] on div "Cancel" at bounding box center [332, 119] width 43 height 12
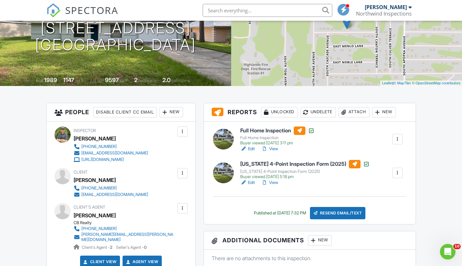
scroll to position [83, 0]
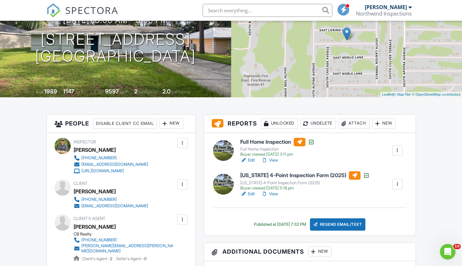
click at [398, 182] on div at bounding box center [397, 184] width 6 height 6
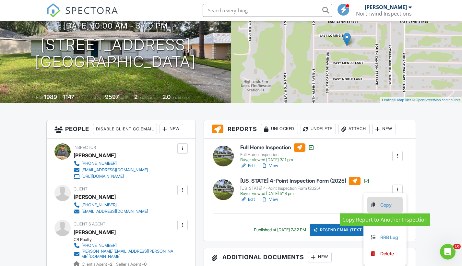
scroll to position [76, 0]
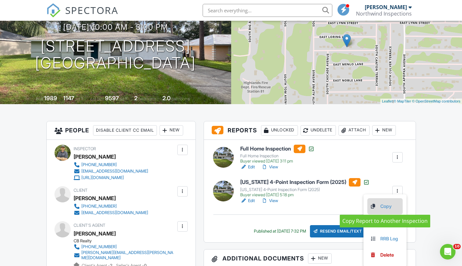
click at [385, 206] on link "Copy" at bounding box center [385, 206] width 30 height 7
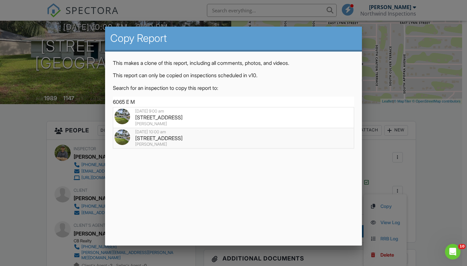
click at [161, 136] on div "6065 E Marble Ln, Inverness, FL 34452" at bounding box center [234, 138] width 238 height 7
type input "6065 E Marble Ln, Inverness, FL 34452"
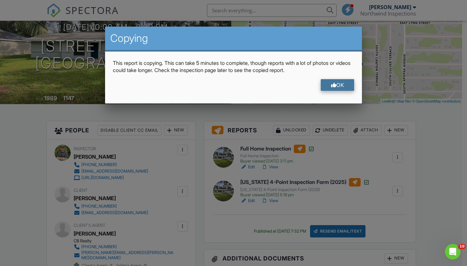
click at [338, 85] on div "OK" at bounding box center [338, 85] width 34 height 12
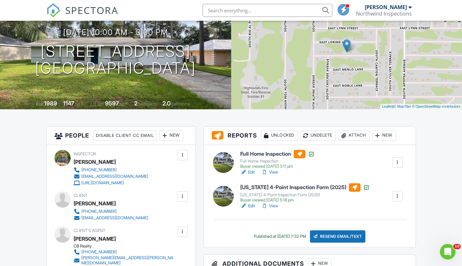
scroll to position [64, 0]
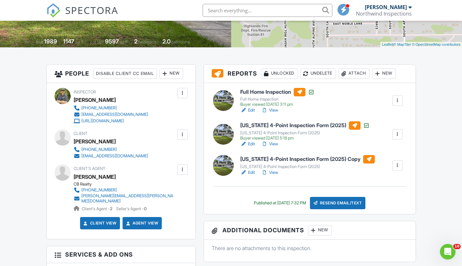
click at [249, 172] on link "Edit" at bounding box center [247, 172] width 15 height 6
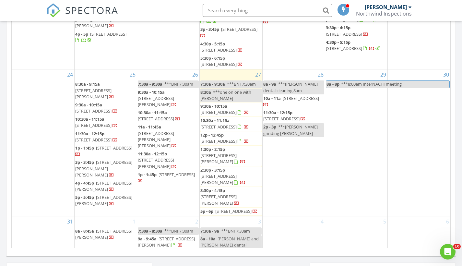
scroll to position [353, 0]
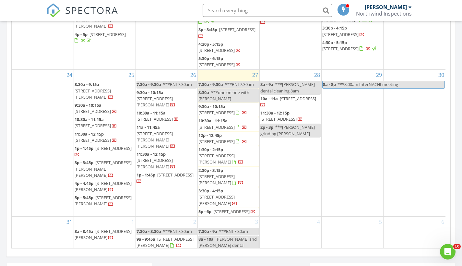
click at [235, 110] on span "27156 Fernery Ave, Brooksville 34602" at bounding box center [217, 113] width 36 height 6
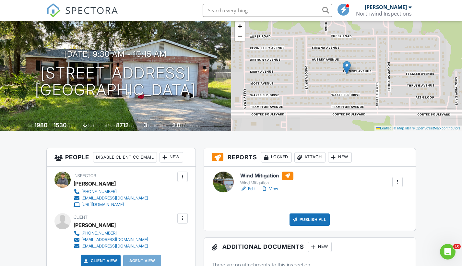
scroll to position [50, 0]
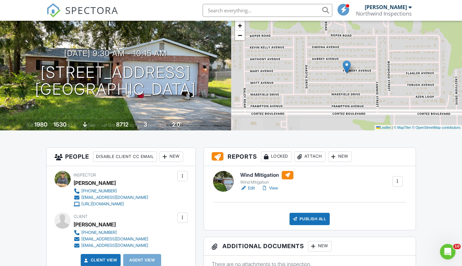
click at [252, 187] on link "Edit" at bounding box center [247, 188] width 15 height 6
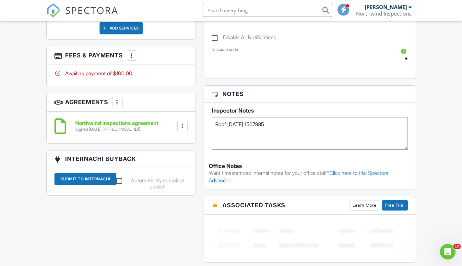
scroll to position [374, 0]
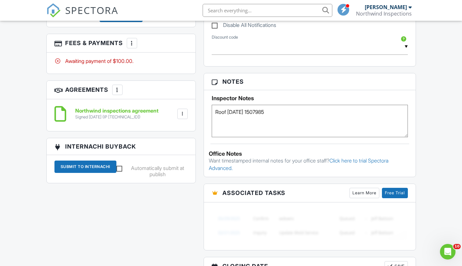
click at [131, 45] on div at bounding box center [132, 43] width 6 height 6
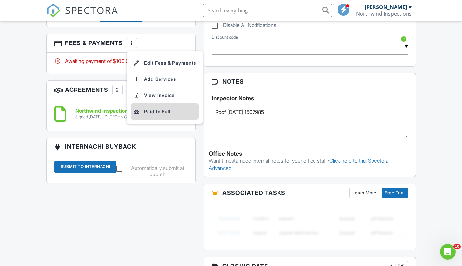
click at [151, 111] on div "Paid In Full" at bounding box center [165, 112] width 63 height 8
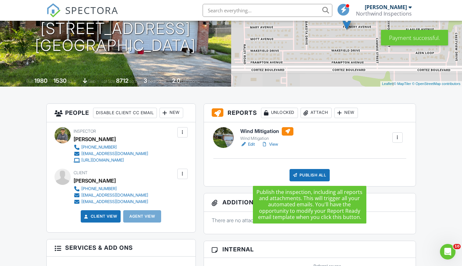
click at [314, 175] on div "Publish All" at bounding box center [310, 175] width 41 height 12
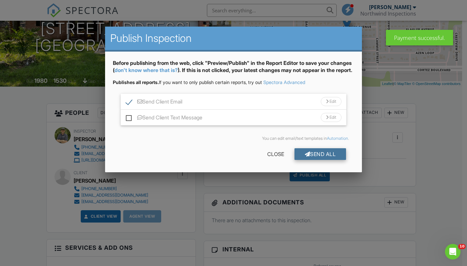
click at [322, 160] on div "Send All" at bounding box center [321, 154] width 52 height 12
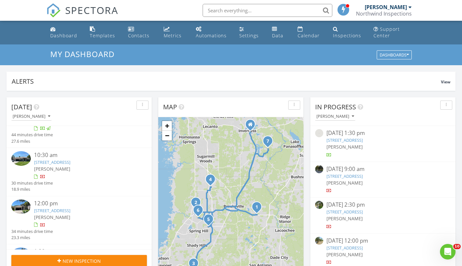
scroll to position [82, 0]
click at [70, 159] on link "10360 Desert Sparrow Ave, Spring Hill, FL 34613" at bounding box center [52, 161] width 36 height 6
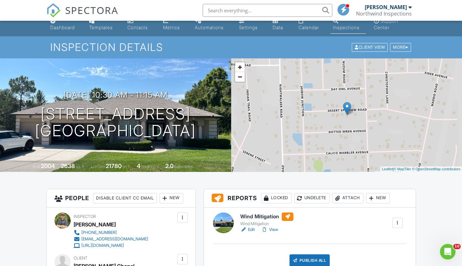
scroll to position [14, 0]
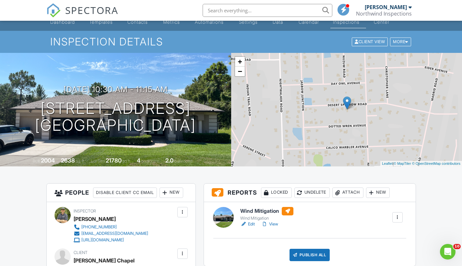
click at [275, 224] on link "View" at bounding box center [269, 224] width 17 height 6
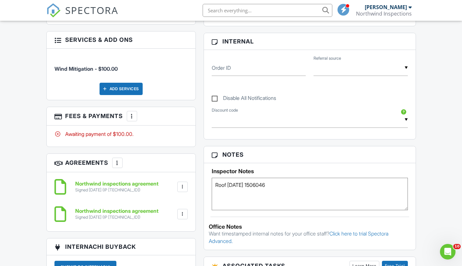
click at [130, 116] on div at bounding box center [132, 116] width 6 height 6
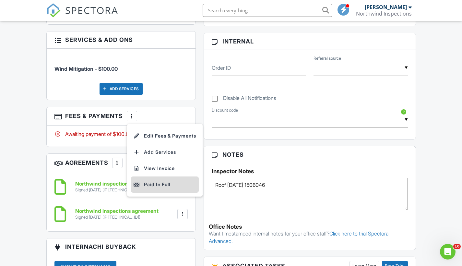
click at [156, 182] on div "Paid In Full" at bounding box center [165, 185] width 63 height 8
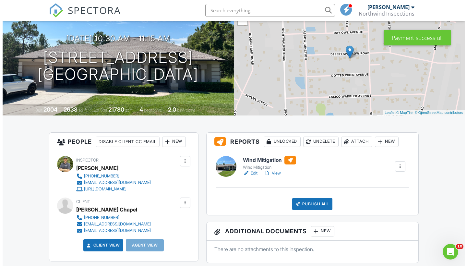
scroll to position [95, 0]
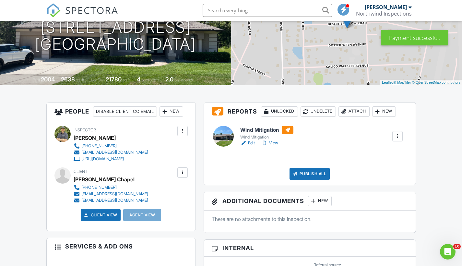
click at [308, 174] on div "Publish All" at bounding box center [310, 174] width 41 height 12
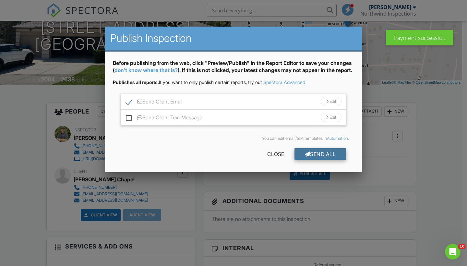
click at [311, 160] on div "Send All" at bounding box center [321, 154] width 52 height 12
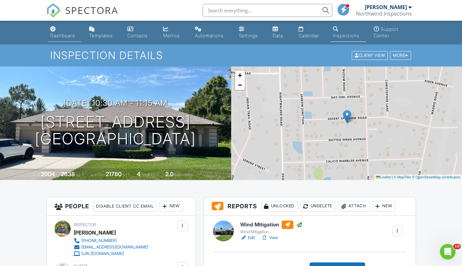
click at [66, 36] on div "Dashboard" at bounding box center [62, 36] width 25 height 6
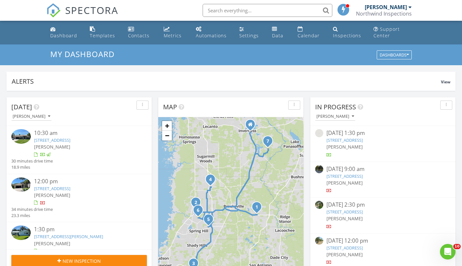
scroll to position [111, 0]
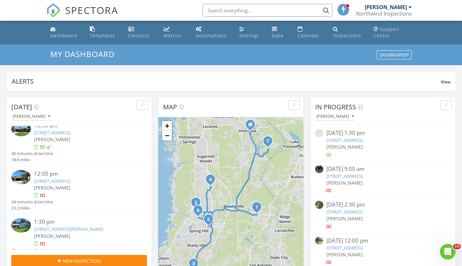
click at [70, 180] on link "10833 Tree Cactus Loop, Land O' Lakes, FL 34638" at bounding box center [52, 181] width 36 height 6
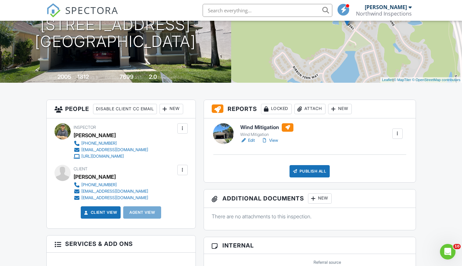
scroll to position [97, 0]
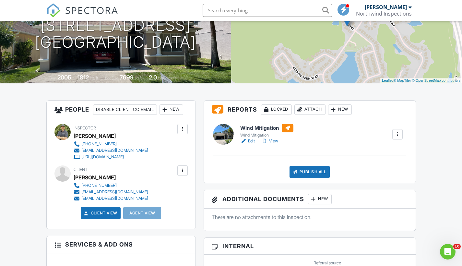
click at [274, 140] on link "View" at bounding box center [269, 141] width 17 height 6
click at [252, 140] on link "Edit" at bounding box center [247, 141] width 15 height 6
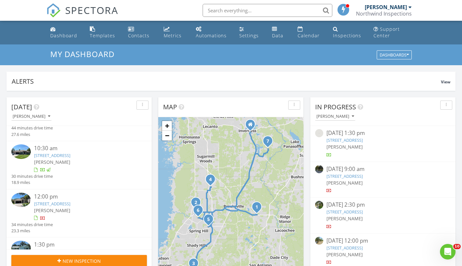
scroll to position [68, 0]
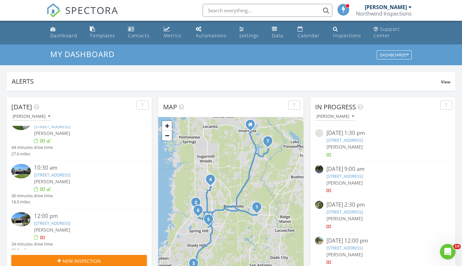
click at [70, 173] on link "[STREET_ADDRESS]" at bounding box center [52, 175] width 36 height 6
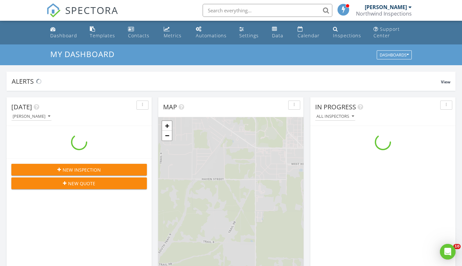
scroll to position [600, 472]
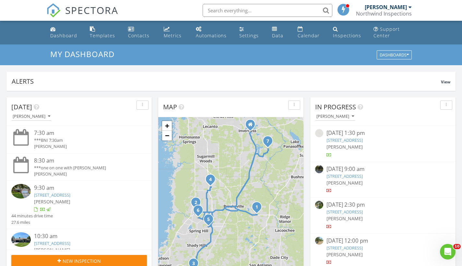
click at [69, 193] on link "[STREET_ADDRESS]" at bounding box center [52, 195] width 36 height 6
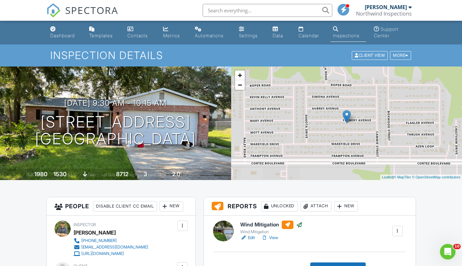
click at [276, 238] on link "View" at bounding box center [269, 238] width 17 height 6
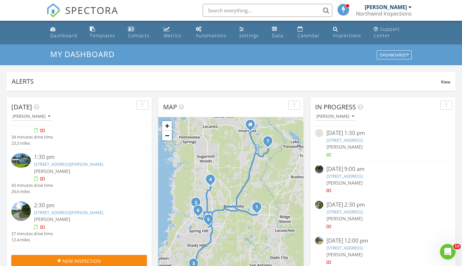
scroll to position [179, 0]
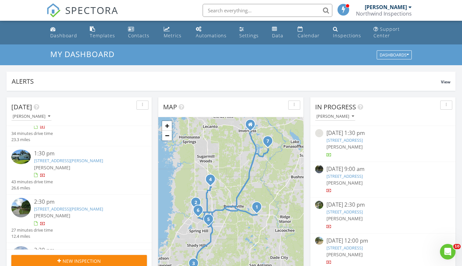
click at [77, 206] on link "14090 Oleta St, Spring Hill, FL 34609" at bounding box center [68, 209] width 69 height 6
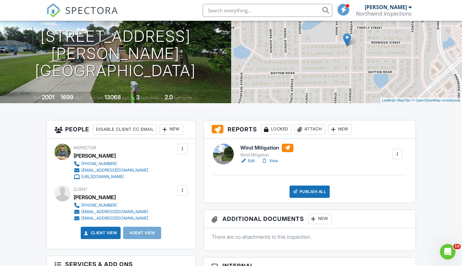
scroll to position [81, 0]
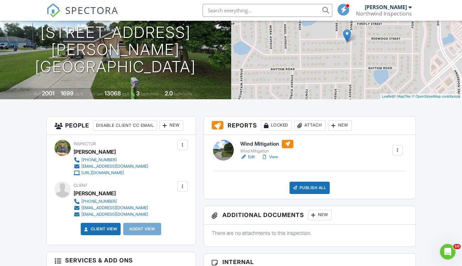
click at [253, 157] on link "Edit" at bounding box center [247, 157] width 15 height 6
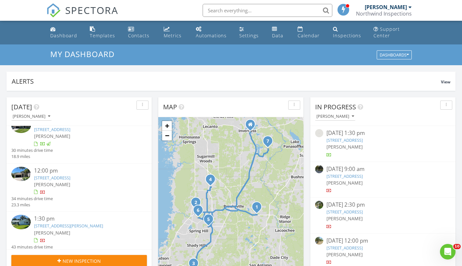
scroll to position [115, 0]
click at [70, 174] on link "10833 Tree Cactus Loop, Land O' Lakes, FL 34638" at bounding box center [52, 176] width 36 height 6
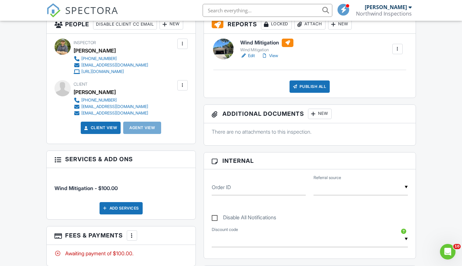
scroll to position [207, 0]
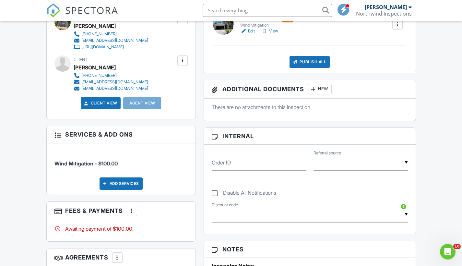
click at [131, 210] on div at bounding box center [132, 211] width 6 height 6
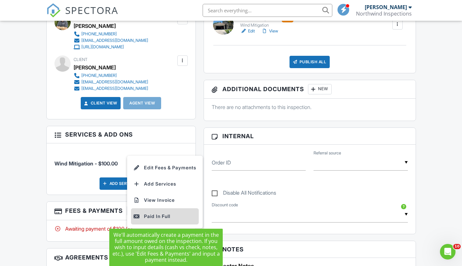
click at [155, 216] on div "Paid In Full" at bounding box center [165, 216] width 63 height 8
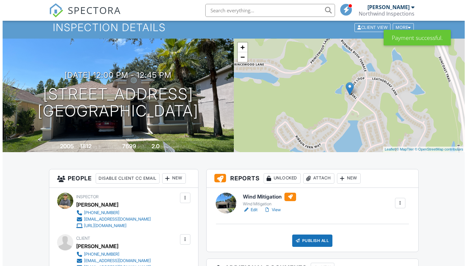
scroll to position [178, 0]
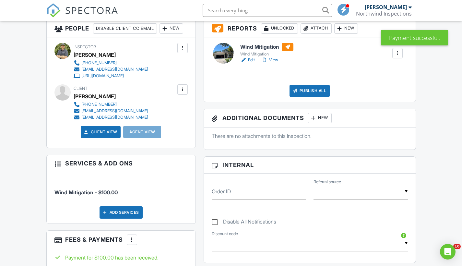
click at [307, 89] on div "Publish All" at bounding box center [310, 91] width 41 height 12
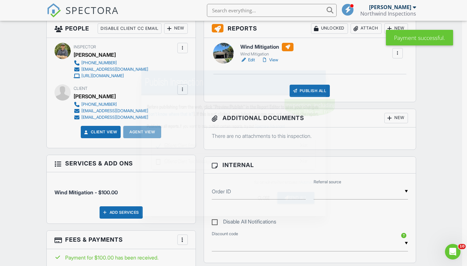
scroll to position [0, 0]
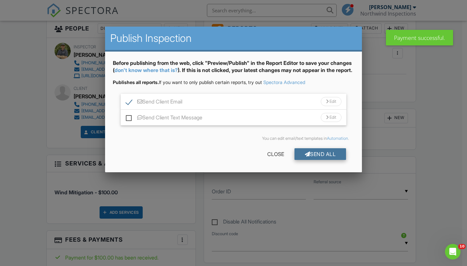
click at [319, 160] on div "Send All" at bounding box center [321, 154] width 52 height 12
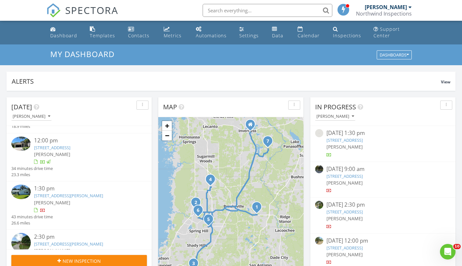
scroll to position [149, 0]
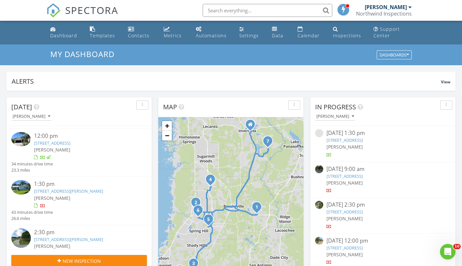
click at [75, 188] on link "14817 Buczak Rd, Brooksville, FL 34614" at bounding box center [68, 191] width 69 height 6
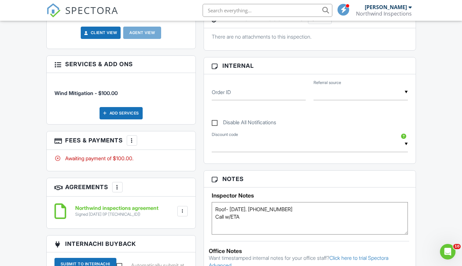
scroll to position [295, 0]
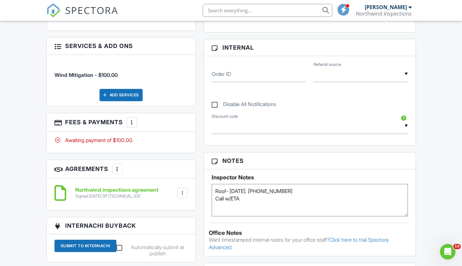
click at [132, 119] on div at bounding box center [132, 122] width 6 height 6
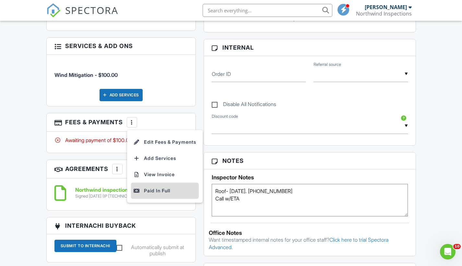
click at [149, 192] on div "Paid In Full" at bounding box center [165, 191] width 63 height 8
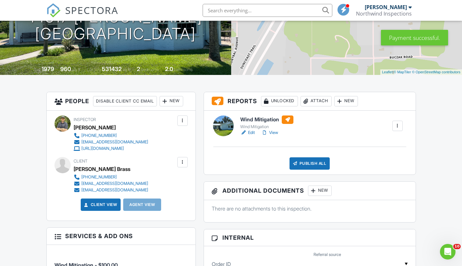
click at [311, 163] on div "Publish All" at bounding box center [310, 163] width 41 height 12
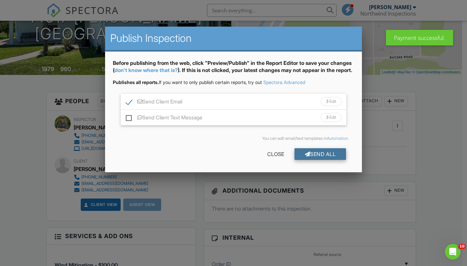
click at [316, 160] on div "Send All" at bounding box center [321, 154] width 52 height 12
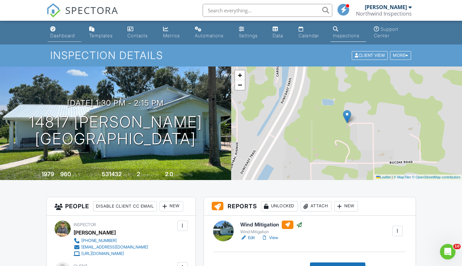
click at [56, 35] on div "Dashboard" at bounding box center [62, 36] width 25 height 6
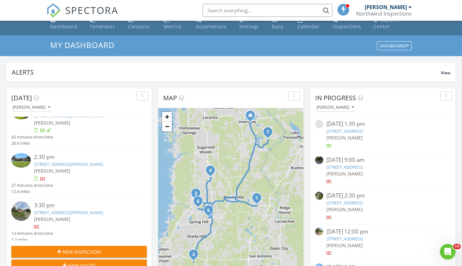
scroll to position [211, 0]
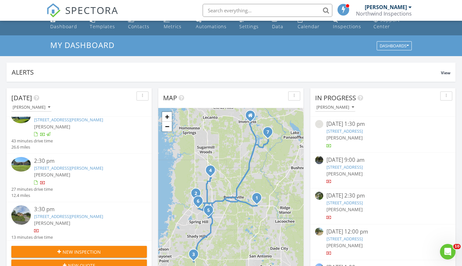
click at [66, 165] on link "[STREET_ADDRESS][PERSON_NAME]" at bounding box center [68, 168] width 69 height 6
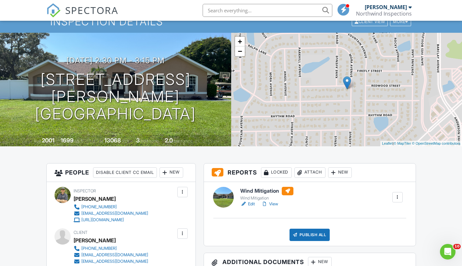
scroll to position [36, 0]
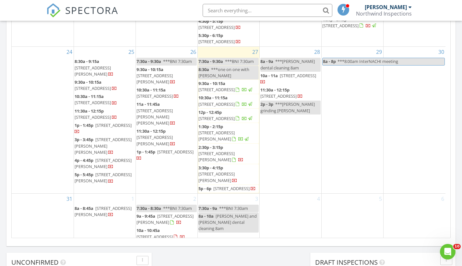
scroll to position [394, 0]
click at [229, 153] on span "14090 Oleta St, Spring Hill 34609" at bounding box center [217, 157] width 36 height 12
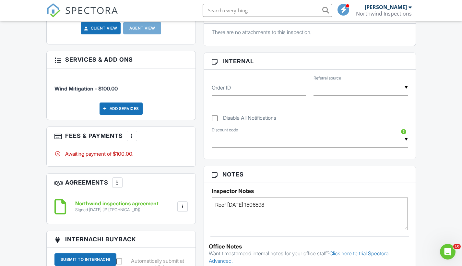
scroll to position [282, 0]
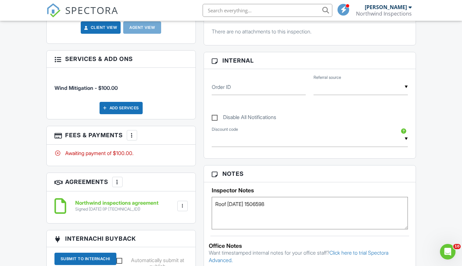
click at [134, 134] on div at bounding box center [132, 135] width 6 height 6
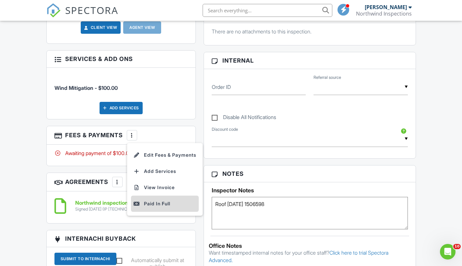
click at [167, 203] on div "Paid In Full" at bounding box center [165, 204] width 63 height 8
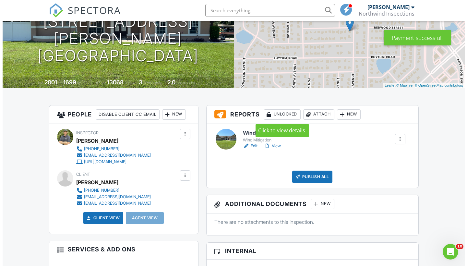
scroll to position [102, 0]
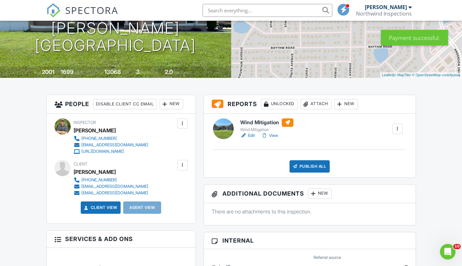
click at [315, 166] on div "Publish All" at bounding box center [310, 166] width 41 height 12
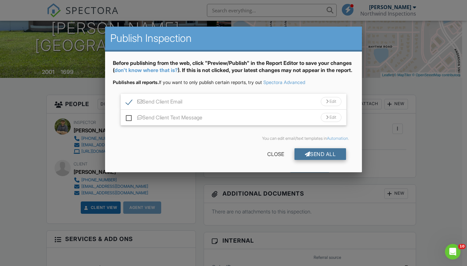
click at [322, 160] on div "Send All" at bounding box center [321, 154] width 52 height 12
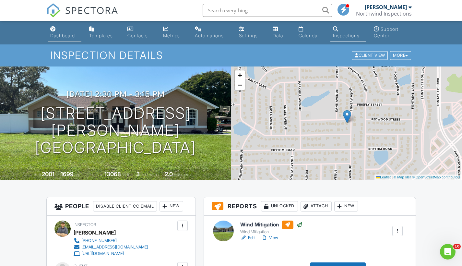
click at [54, 37] on div "Dashboard" at bounding box center [62, 36] width 25 height 6
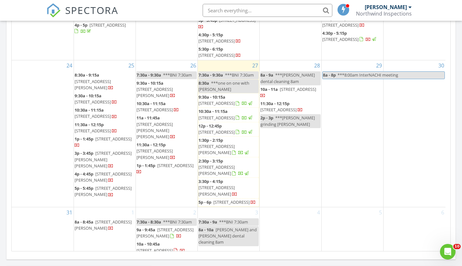
scroll to position [353, 0]
